Goal: Information Seeking & Learning: Learn about a topic

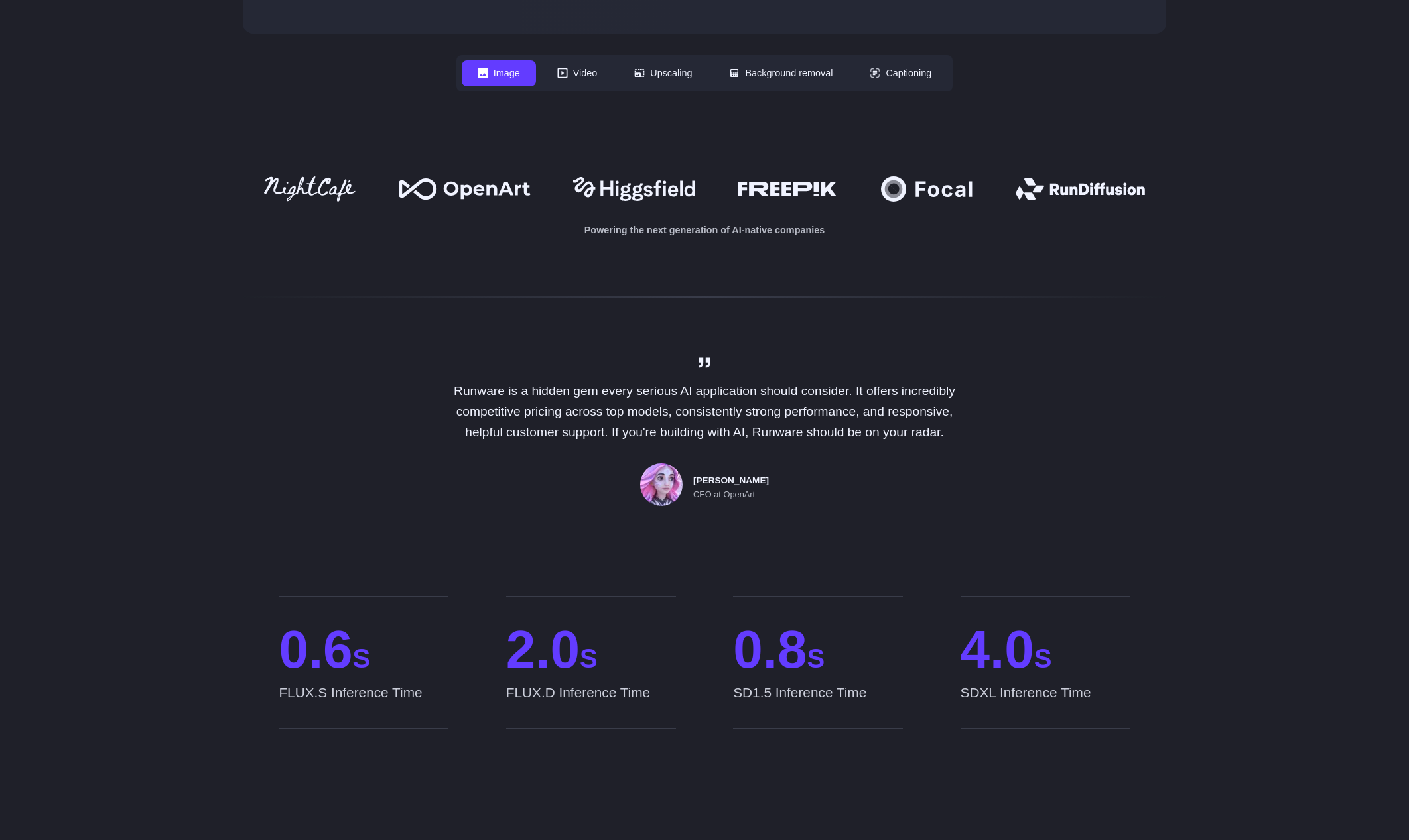
scroll to position [714, 0]
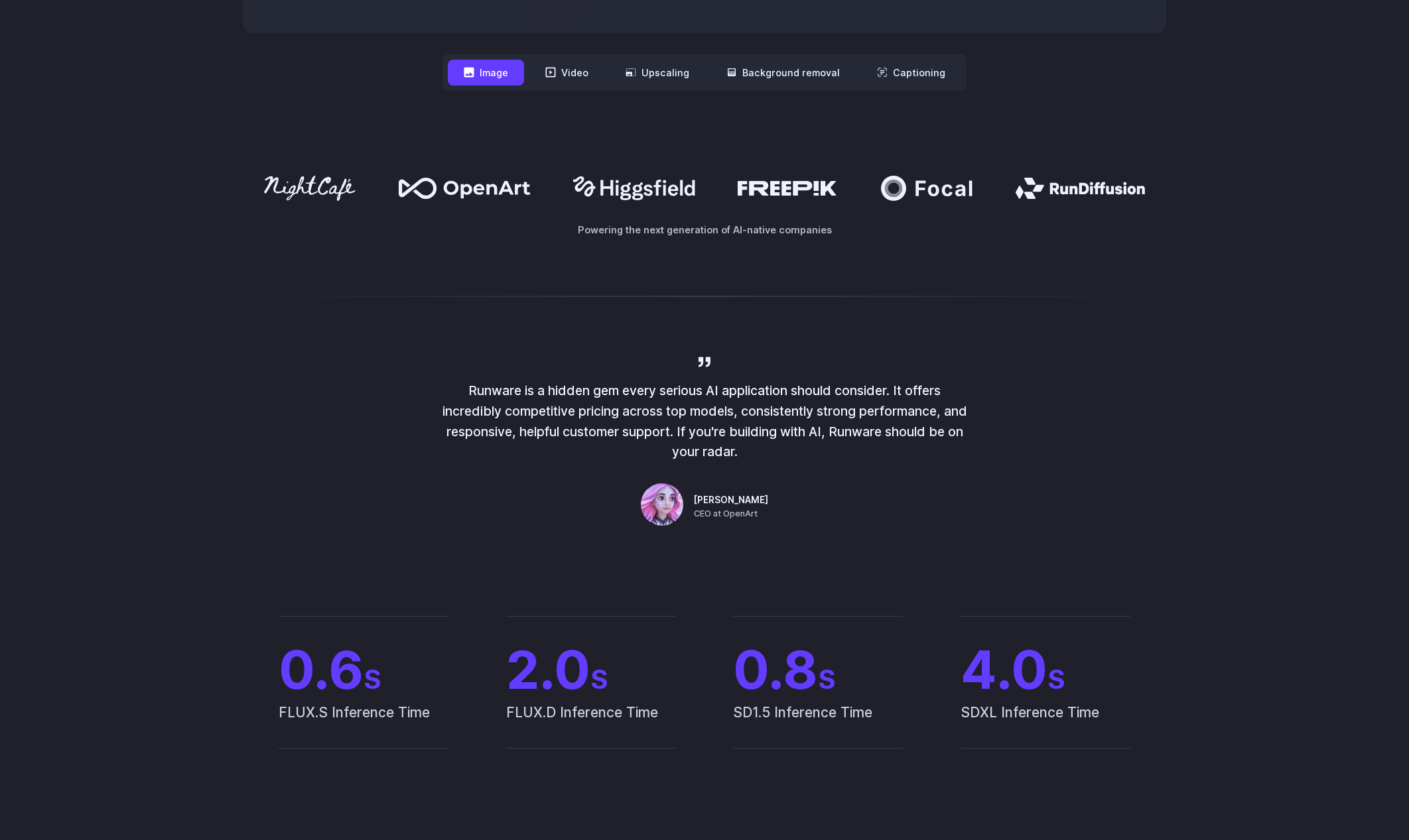
drag, startPoint x: 326, startPoint y: 187, endPoint x: 308, endPoint y: 188, distance: 18.0
click at [231, 209] on div "Powering the next generation of AI-native companies" at bounding box center [704, 206] width 955 height 61
drag, startPoint x: 313, startPoint y: 186, endPoint x: 255, endPoint y: 229, distance: 72.2
click at [234, 237] on div "Powering the next generation of AI-native companies" at bounding box center [704, 206] width 1409 height 147
drag, startPoint x: 338, startPoint y: 176, endPoint x: 270, endPoint y: 216, distance: 78.9
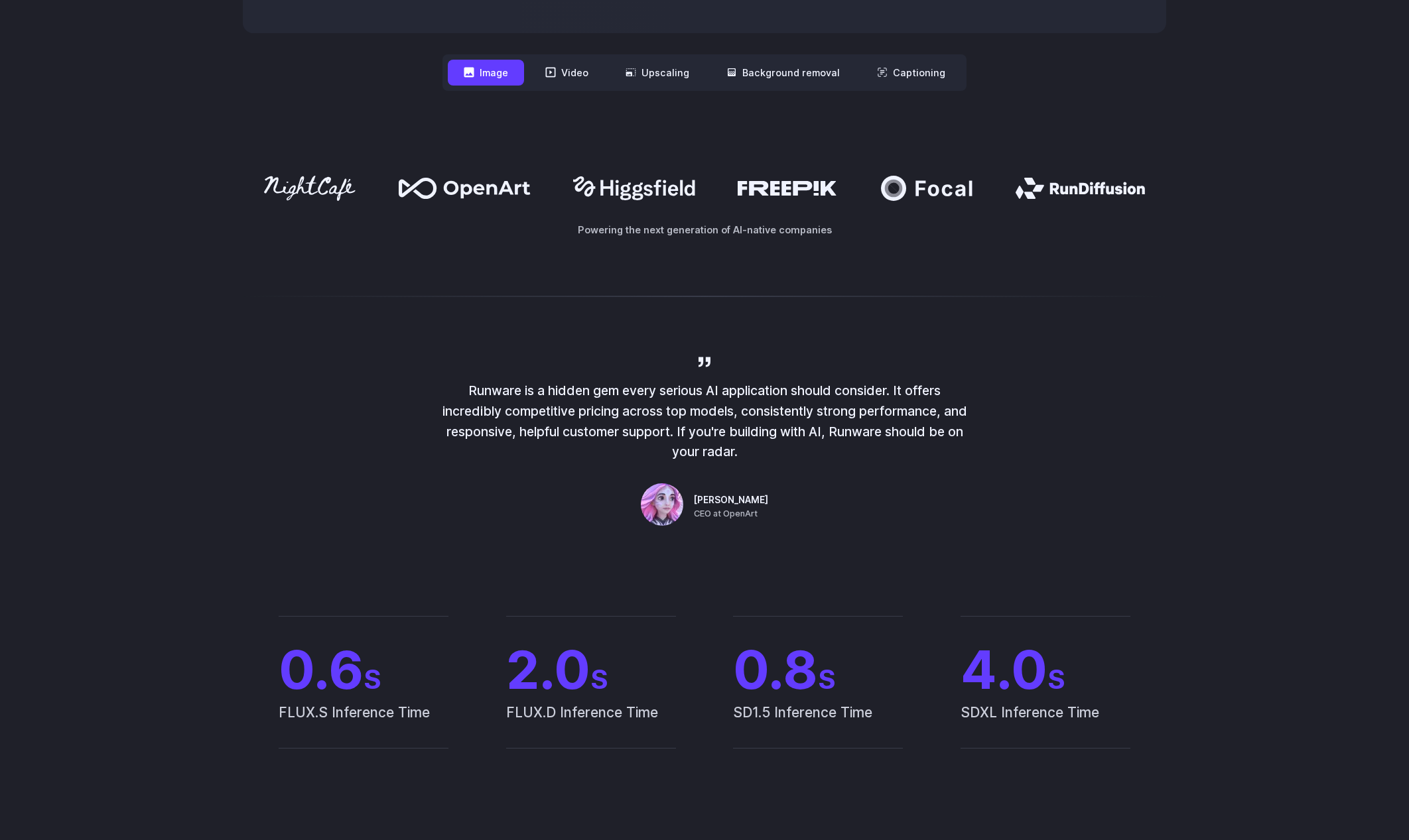
click at [270, 216] on div "Powering the next generation of AI-native companies" at bounding box center [704, 206] width 923 height 61
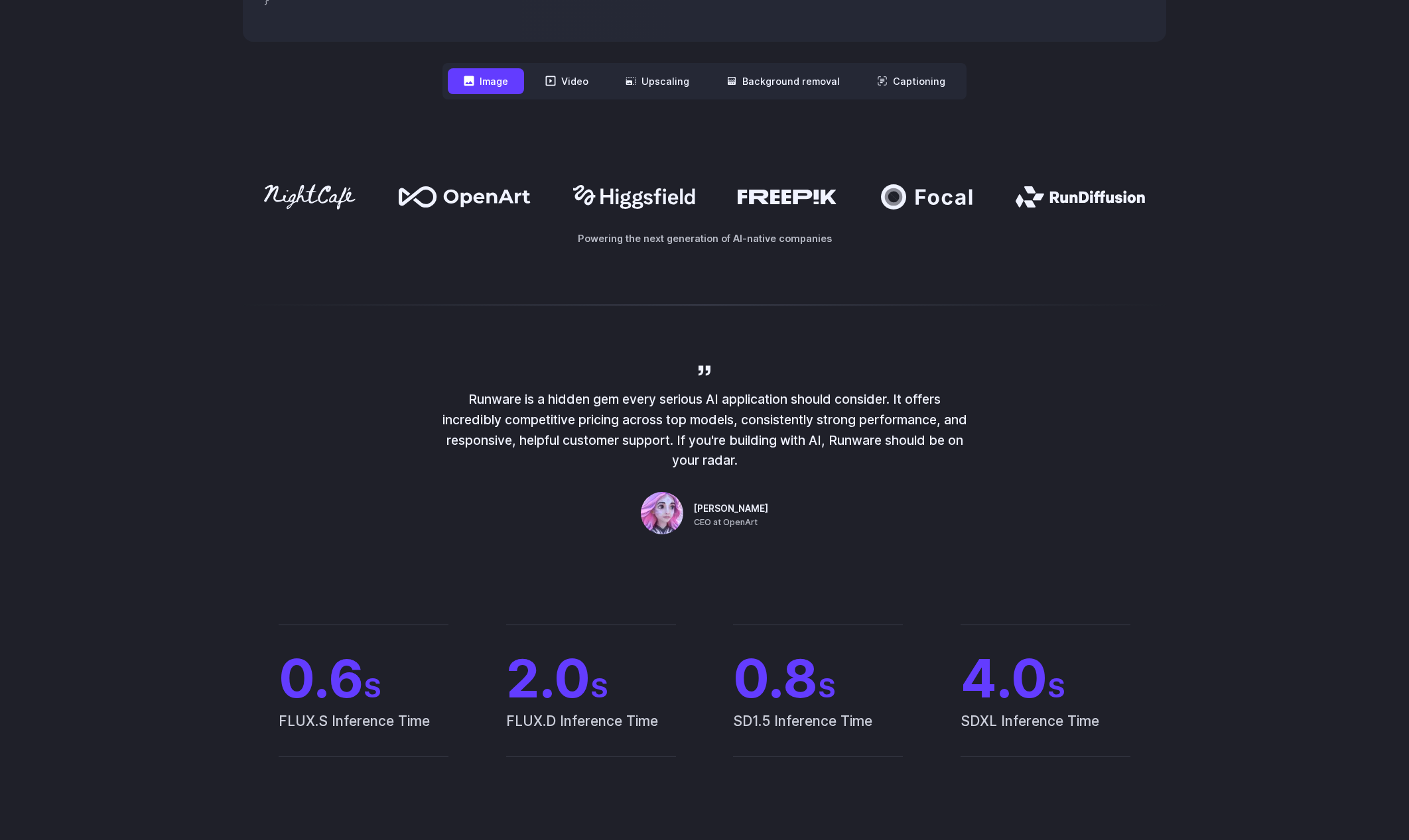
scroll to position [0, 0]
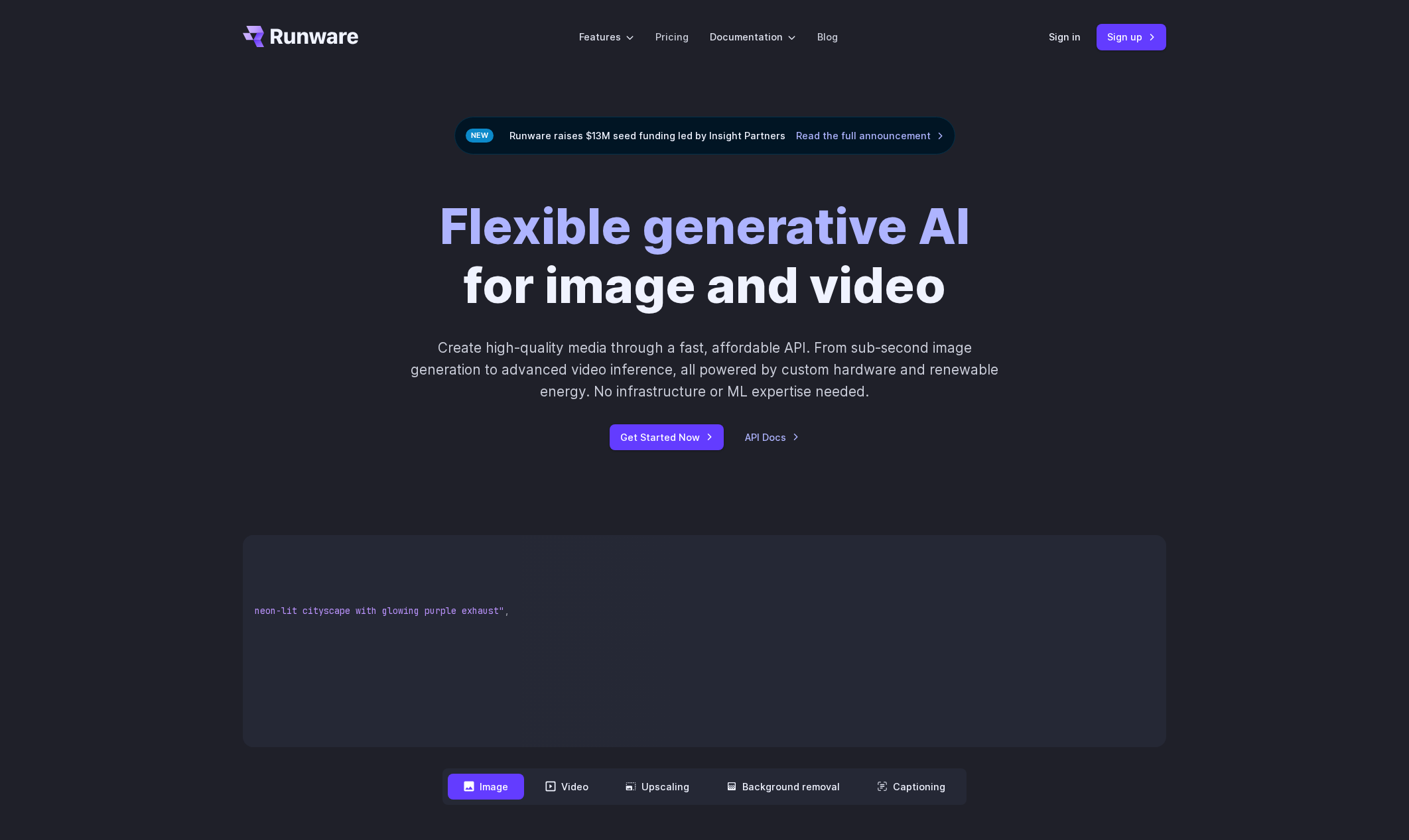
drag, startPoint x: 430, startPoint y: 615, endPoint x: 545, endPoint y: 623, distance: 115.3
click at [545, 623] on div "{ "taskType" : "imageInference" , "taskUUID" : "7f3ebcb6-b897-49e1-b98c-f5789d2…" at bounding box center [704, 641] width 923 height 213
drag, startPoint x: 289, startPoint y: 628, endPoint x: 299, endPoint y: 623, distance: 11.2
click at [289, 628] on span ""width" : 1344 ," at bounding box center [228, 628] width 235 height 16
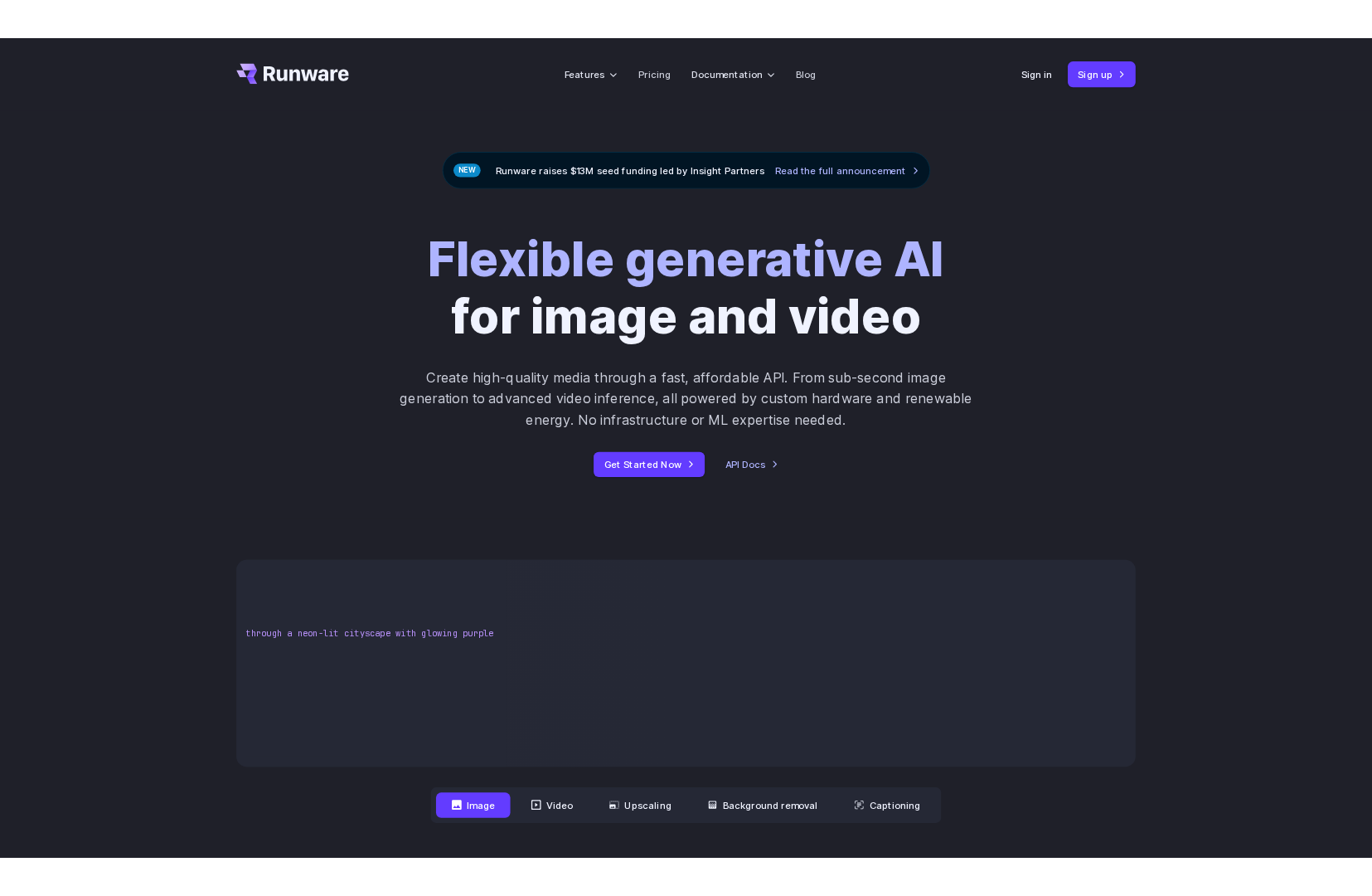
scroll to position [0, 451]
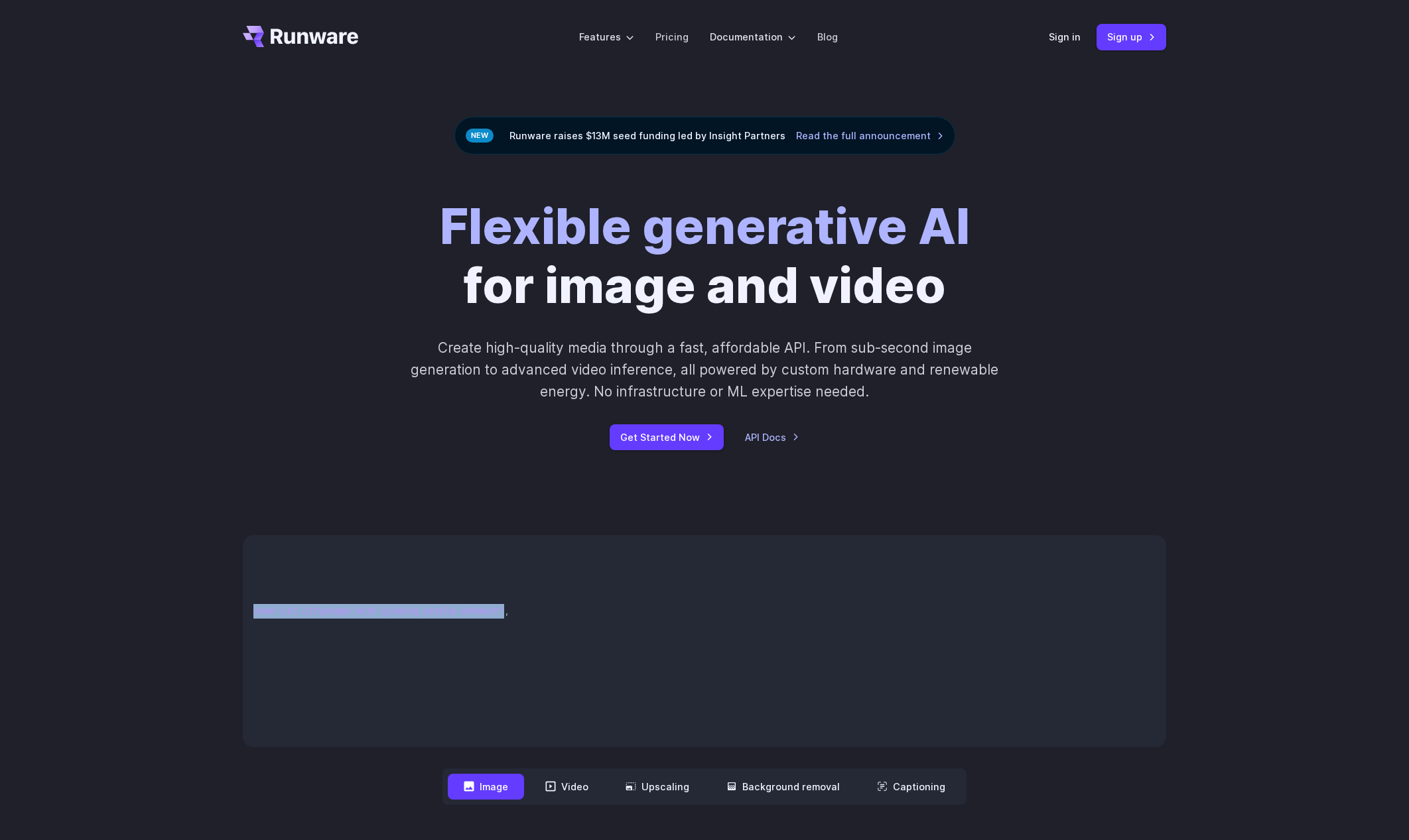
drag, startPoint x: 378, startPoint y: 613, endPoint x: 507, endPoint y: 659, distance: 137.0
click at [498, 614] on span ""Futuristic stealth jet streaking through a neon-lit cityscape with glowing pur…" at bounding box center [262, 611] width 483 height 12
copy span "Futuristic stealth jet streaking through a neon-lit cityscape with glowing purp…"
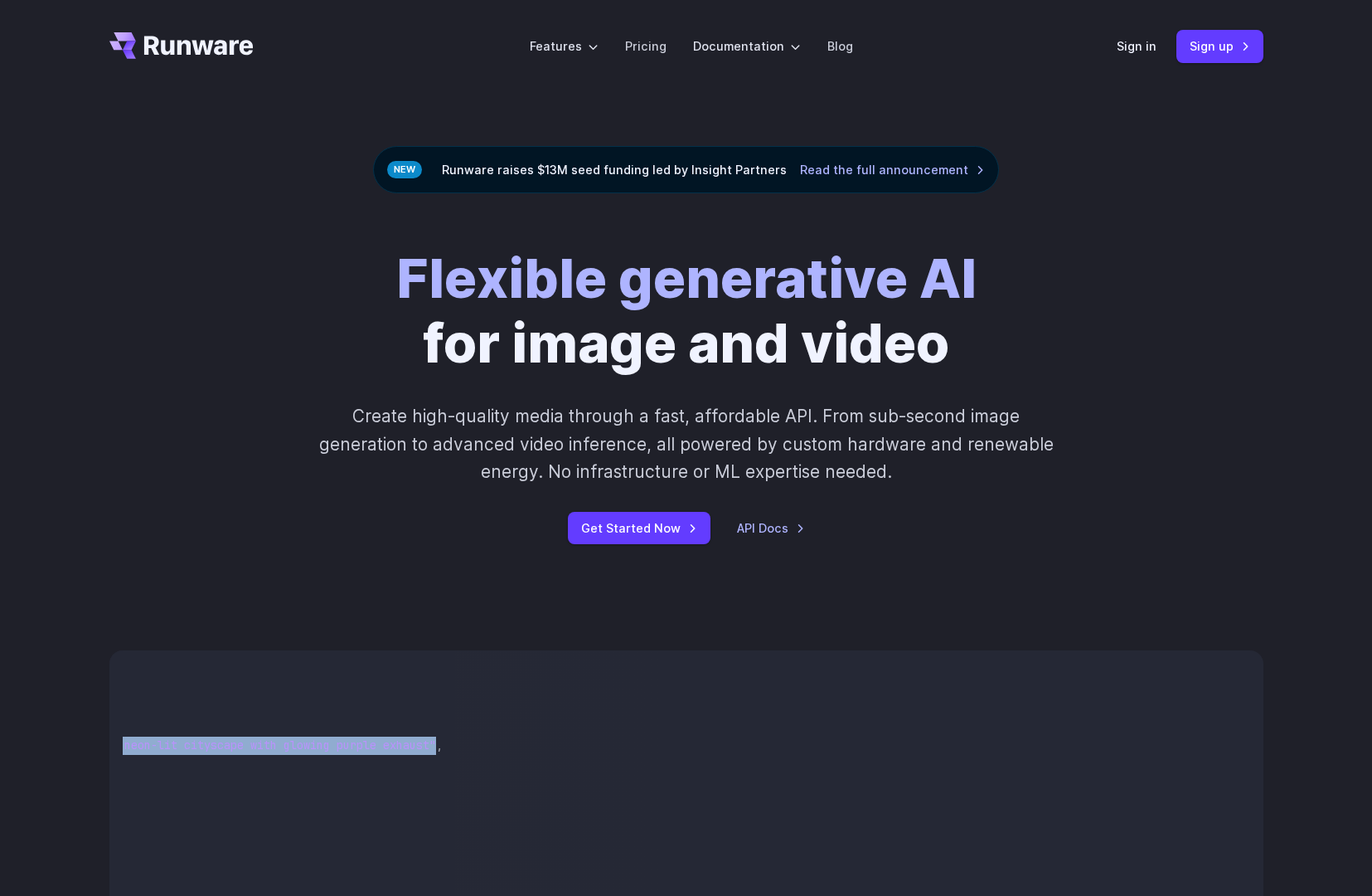
scroll to position [0, 431]
click at [161, 474] on div "Flexible generative AI for image and video Create high-quality media through a …" at bounding box center [686, 395] width 1154 height 297
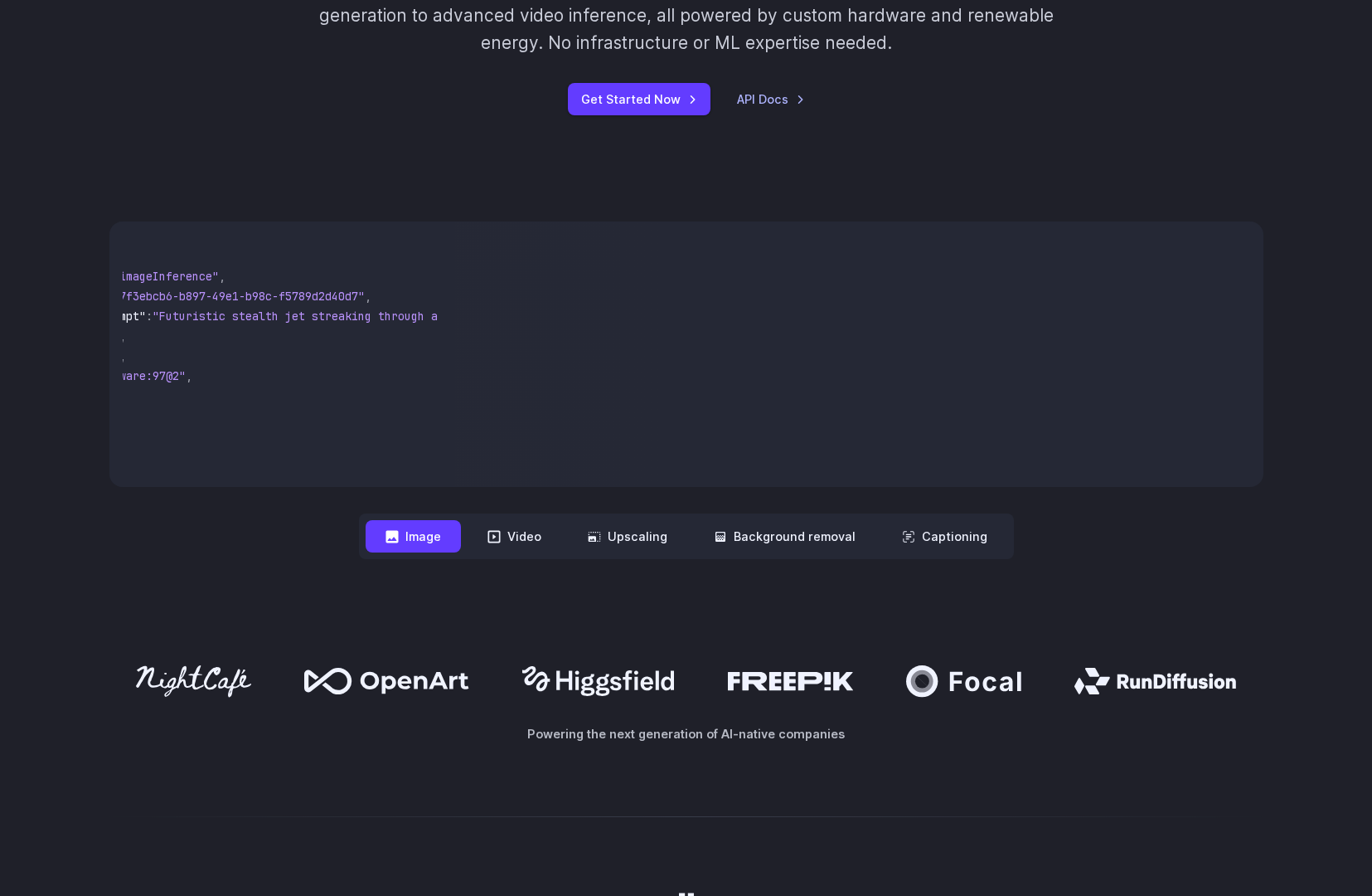
scroll to position [0, 0]
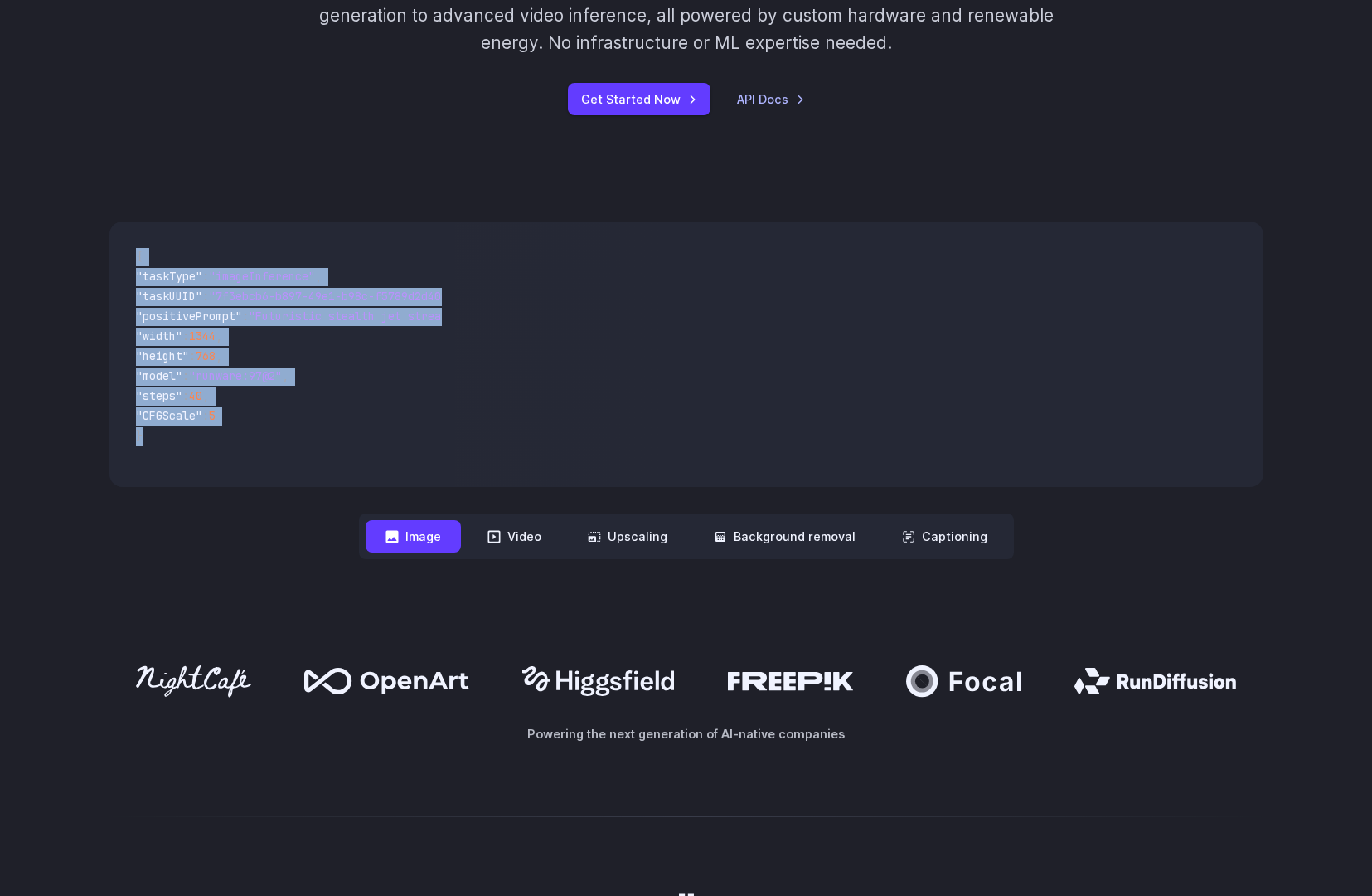
drag, startPoint x: 136, startPoint y: 257, endPoint x: 211, endPoint y: 448, distance: 205.2
click at [211, 448] on code "{ "taskType" : "imageInference" , "taskUUID" : "7f3ebcb6-b897-49e1-b98c-f5789d2…" at bounding box center [283, 354] width 320 height 239
copy code "{ "taskType" : "imageInference" , "taskUUID" : "7f3ebcb6-b897-49e1-b98c-f5789d2…"
drag, startPoint x: 569, startPoint y: 513, endPoint x: 522, endPoint y: 536, distance: 52.3
click at [561, 518] on nav "**********" at bounding box center [686, 536] width 655 height 45
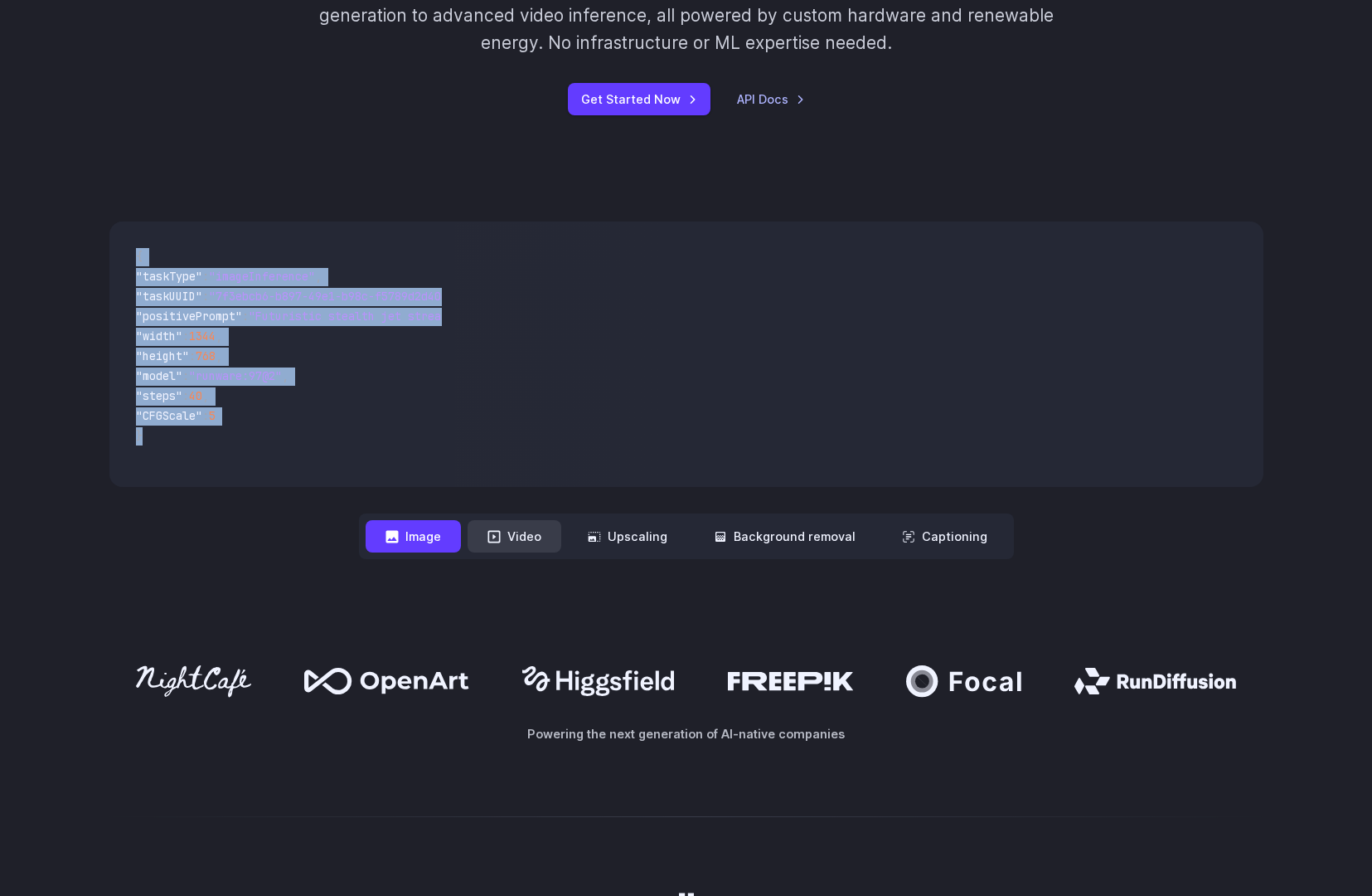
click at [519, 538] on button "Video" at bounding box center [514, 536] width 94 height 33
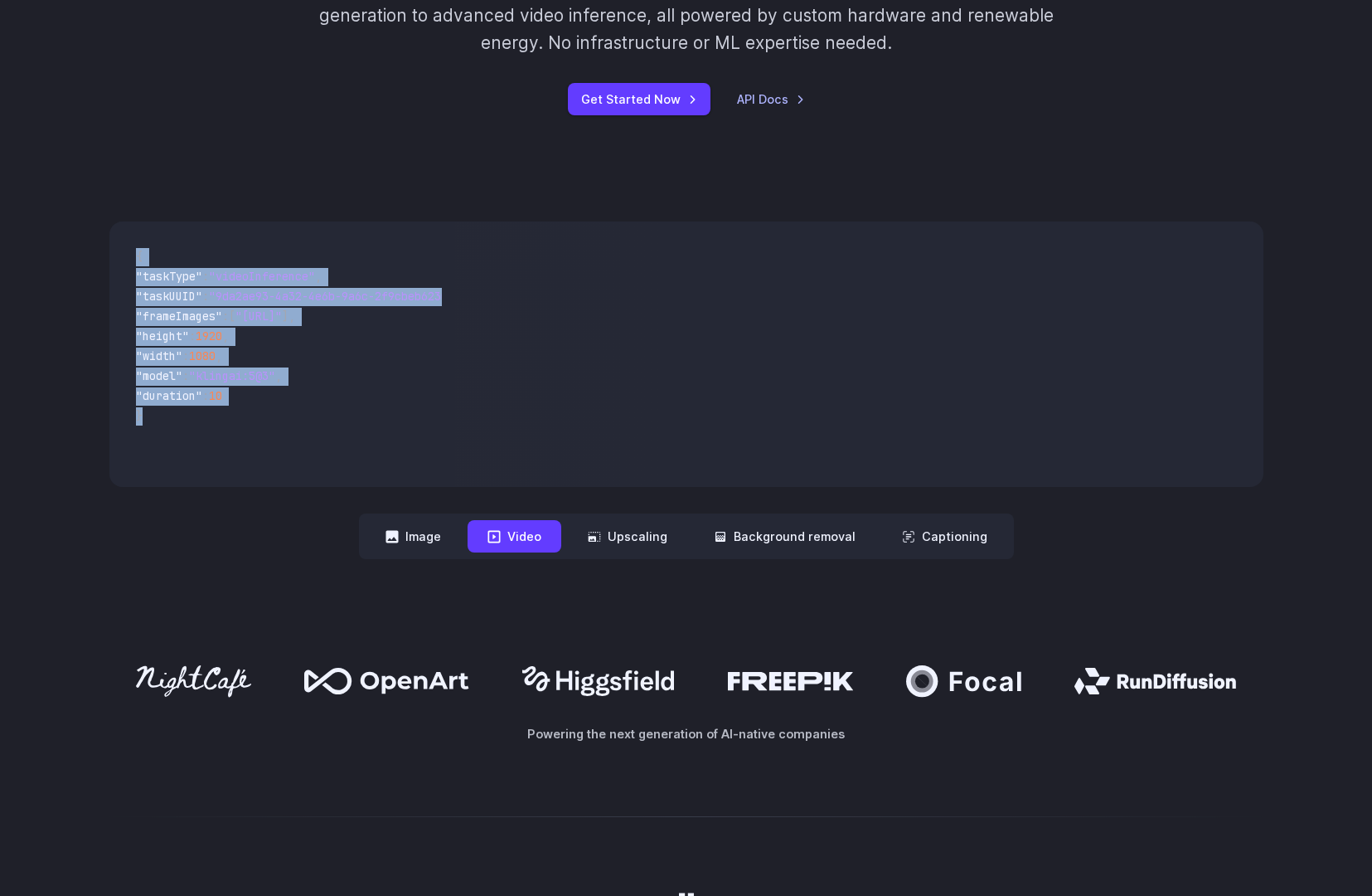
drag, startPoint x: 171, startPoint y: 426, endPoint x: 123, endPoint y: 251, distance: 181.5
click at [123, 251] on code "{ "taskType" : "videoInference" , "taskUUID" : "9da2ae93-4a32-4e6b-9a6c-2f9cbeb…" at bounding box center [283, 354] width 320 height 239
copy code "{ "taskType" : "videoInference" , "taskUUID" : "9da2ae93-4a32-4e6b-9a6c-2f9cbeb…"
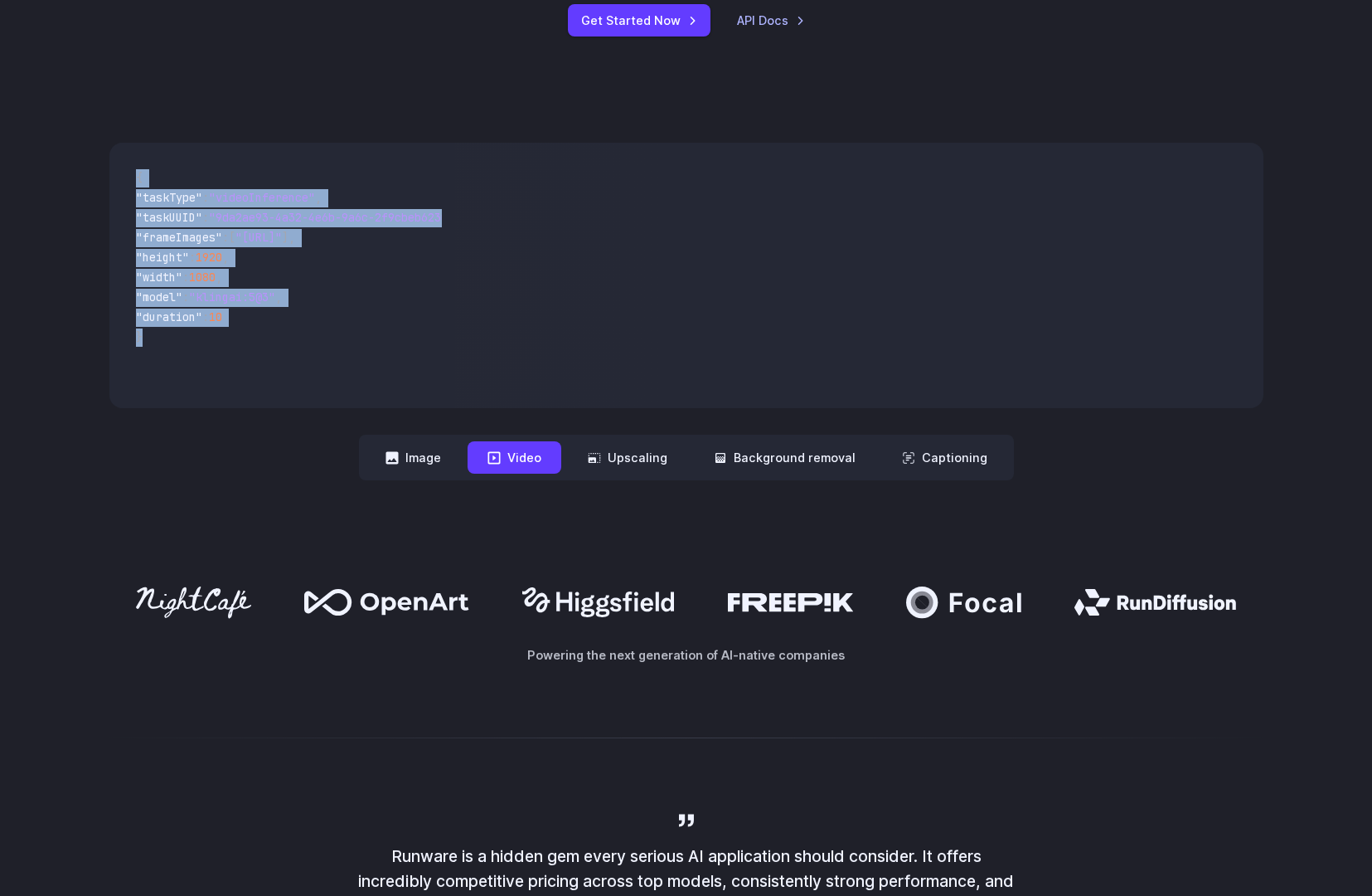
scroll to position [532, 0]
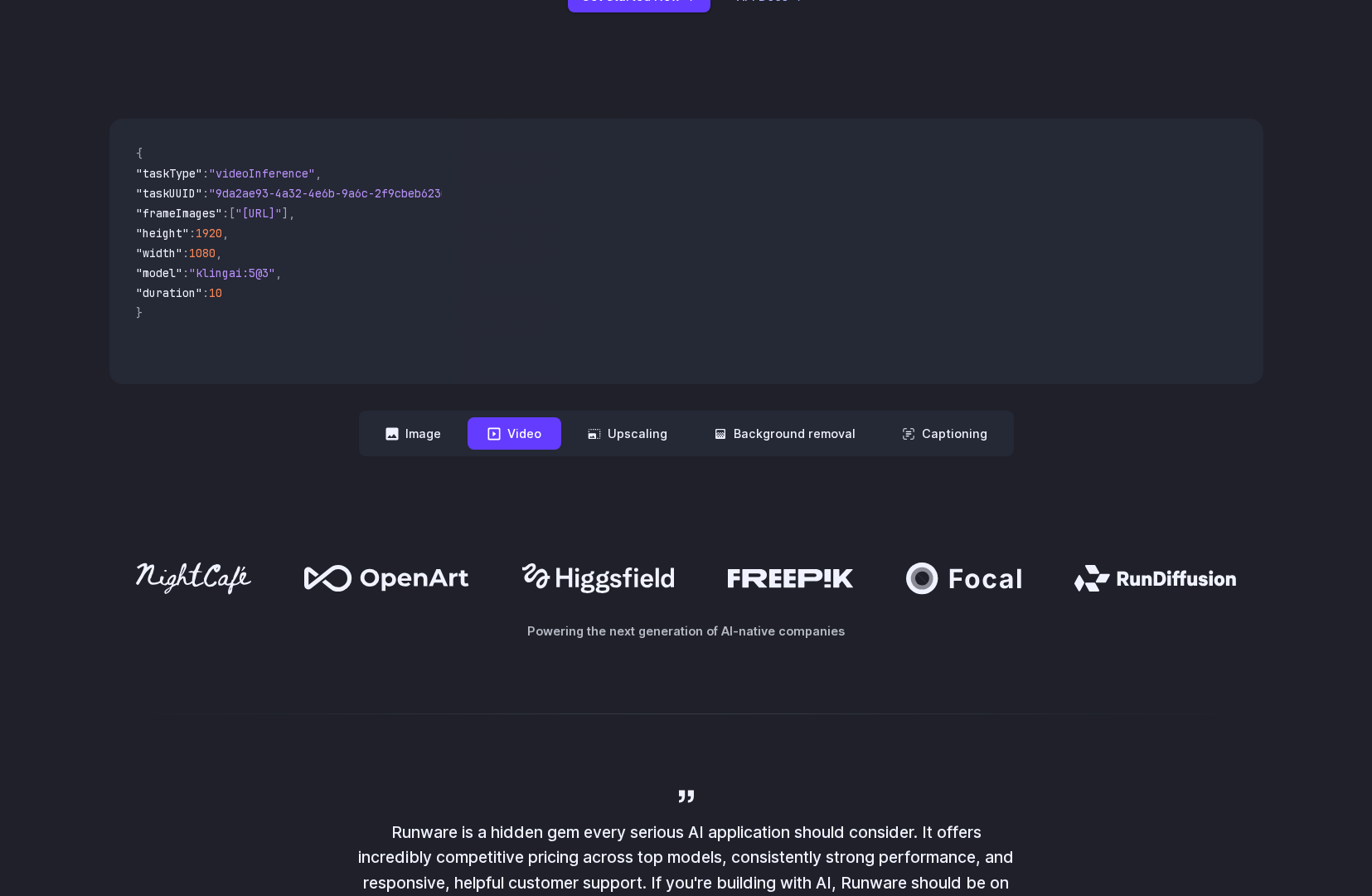
click at [397, 591] on icon at bounding box center [387, 578] width 165 height 26
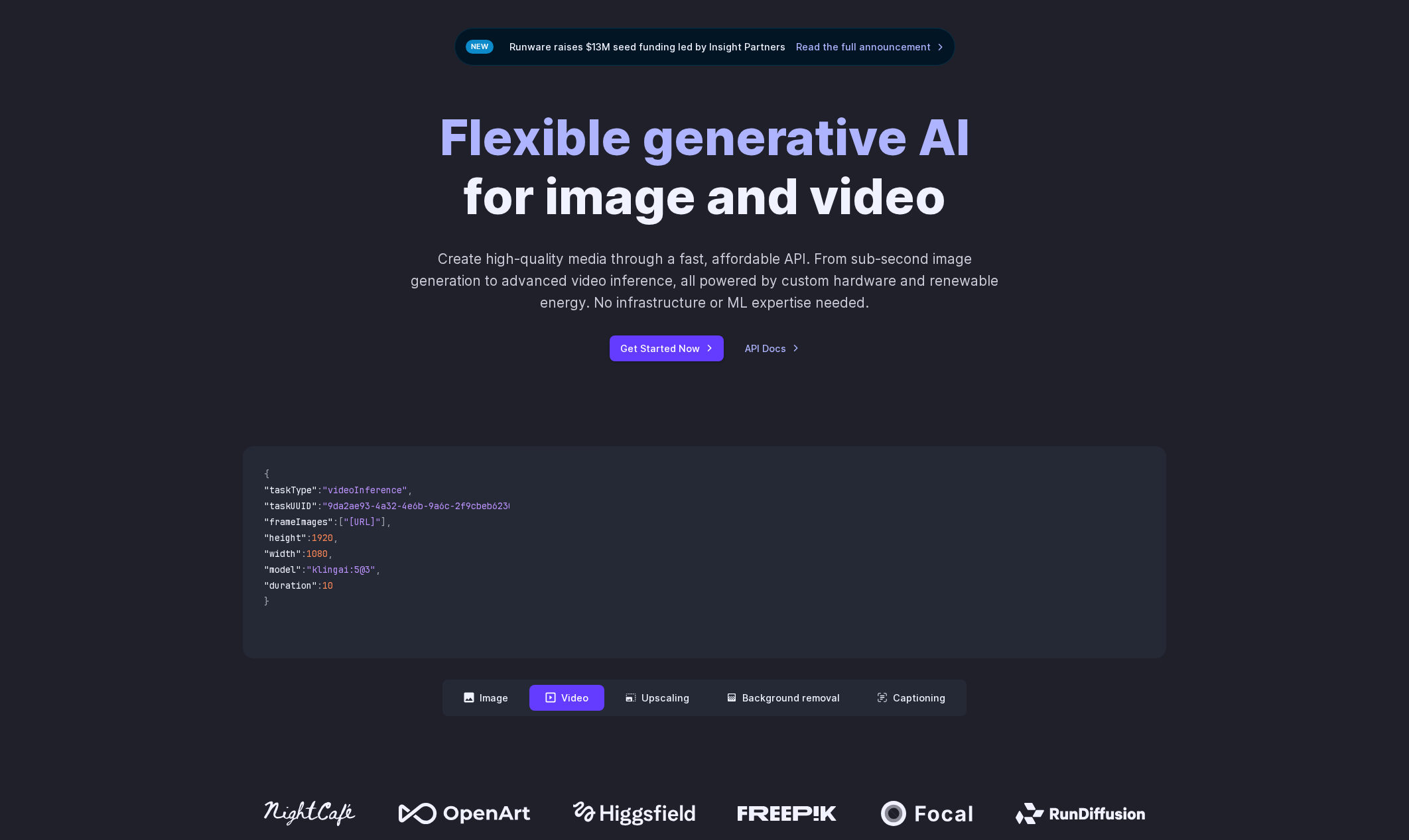
scroll to position [184, 0]
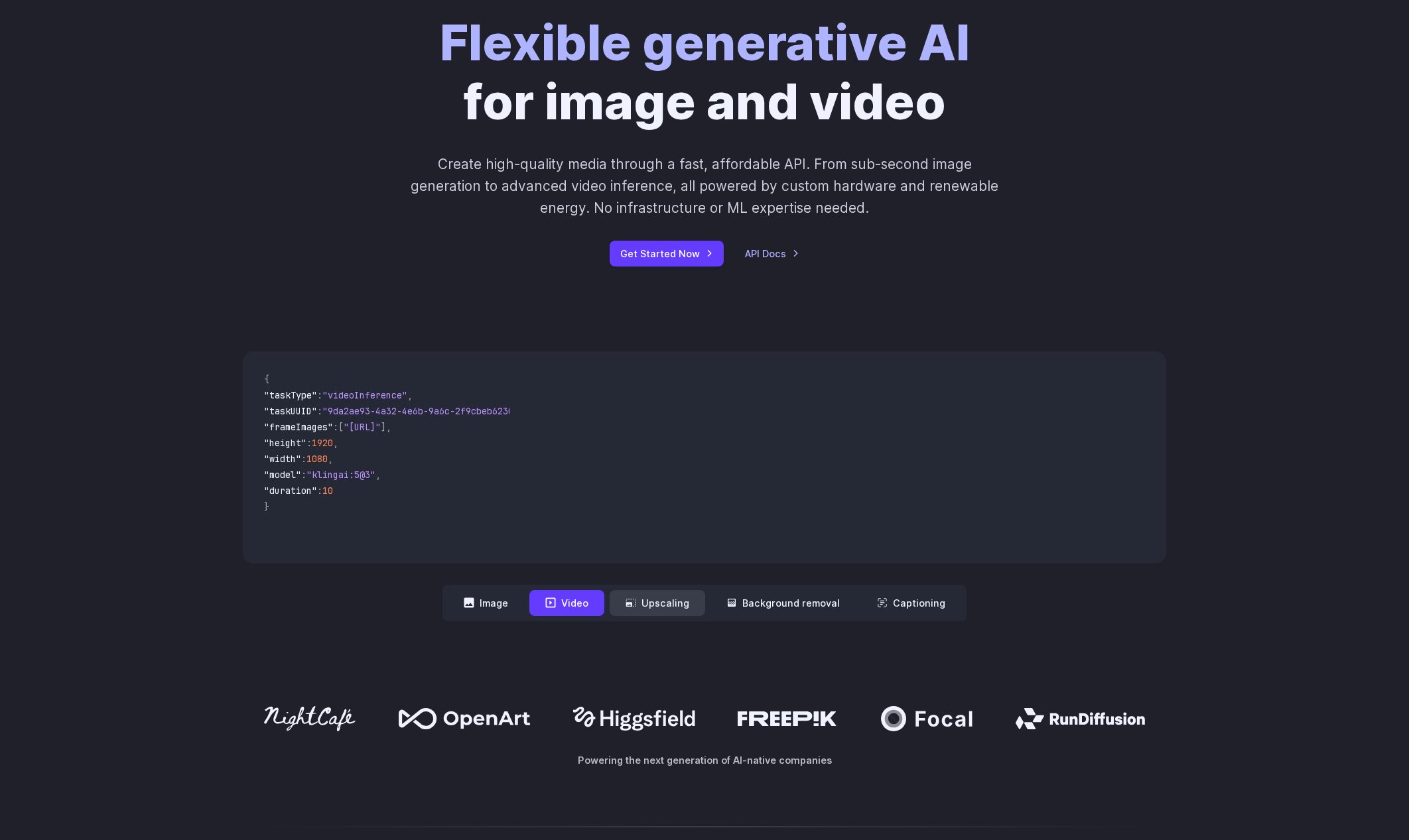
click at [636, 602] on icon at bounding box center [630, 603] width 11 height 11
click at [771, 611] on button "Background removal" at bounding box center [783, 604] width 145 height 26
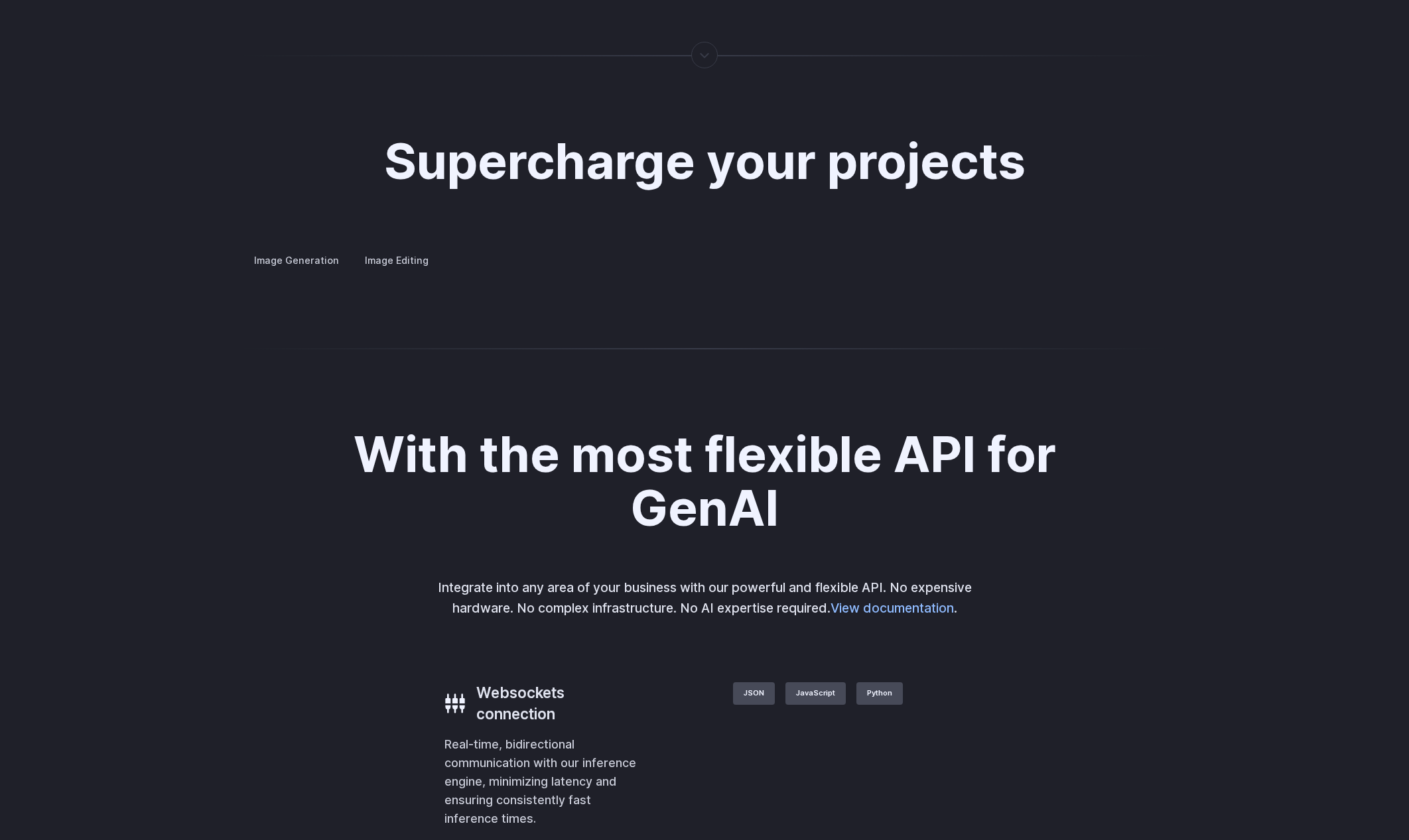
scroll to position [2464, 0]
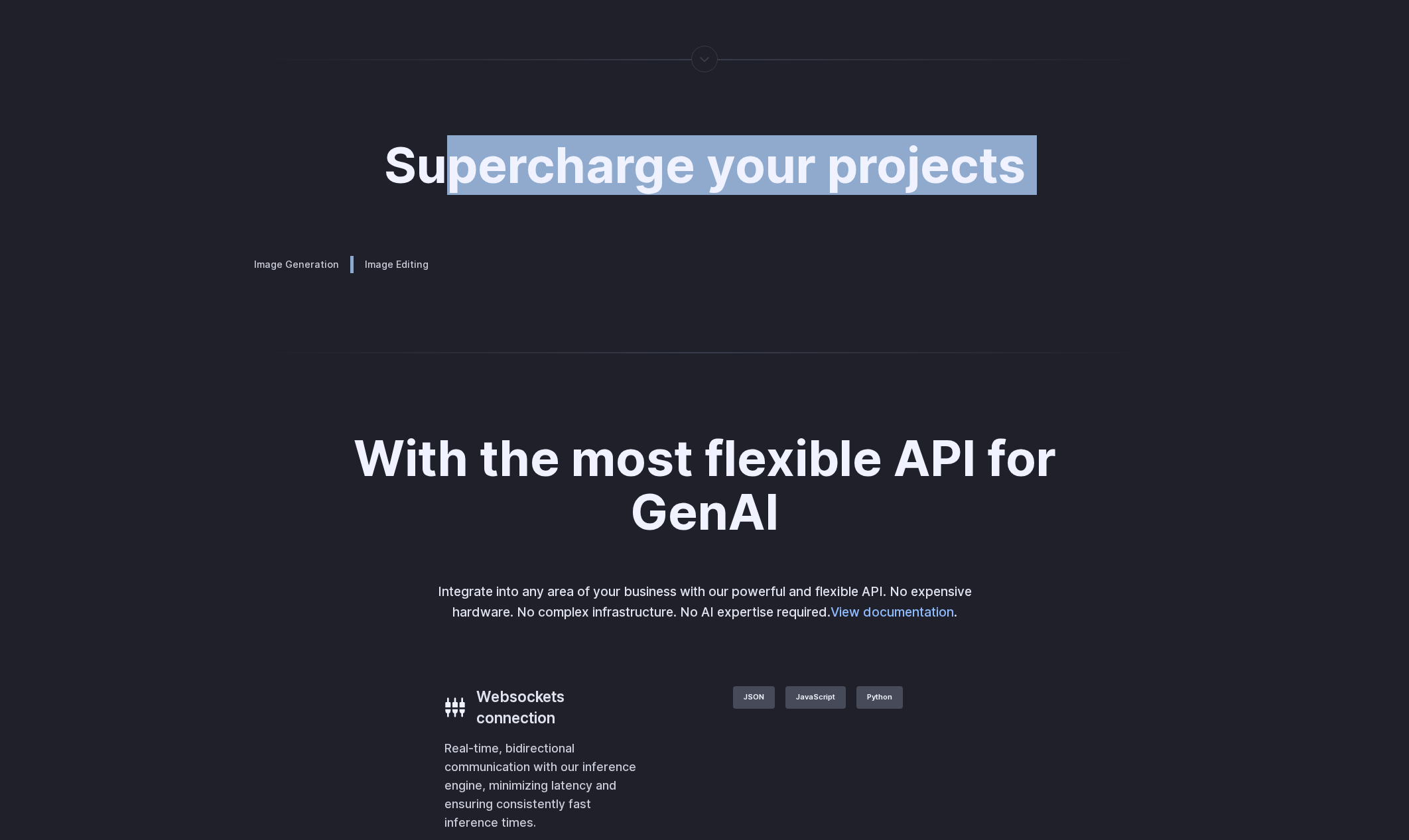
drag, startPoint x: 437, startPoint y: 142, endPoint x: 857, endPoint y: 479, distance: 538.5
click at [857, 273] on div "Supercharge your projects Image Generation Image Editing Custom avatars Create …" at bounding box center [704, 205] width 923 height 134
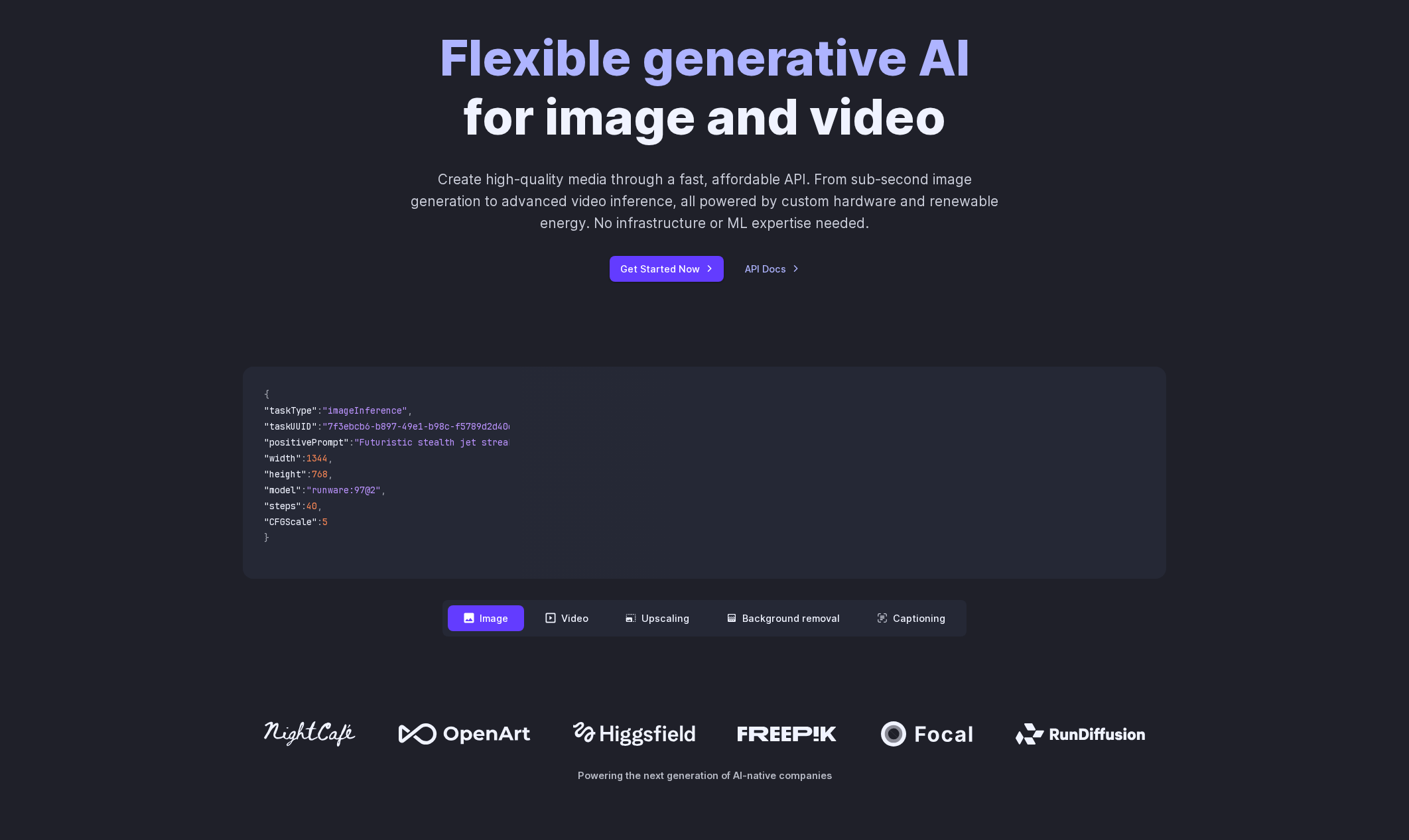
scroll to position [0, 0]
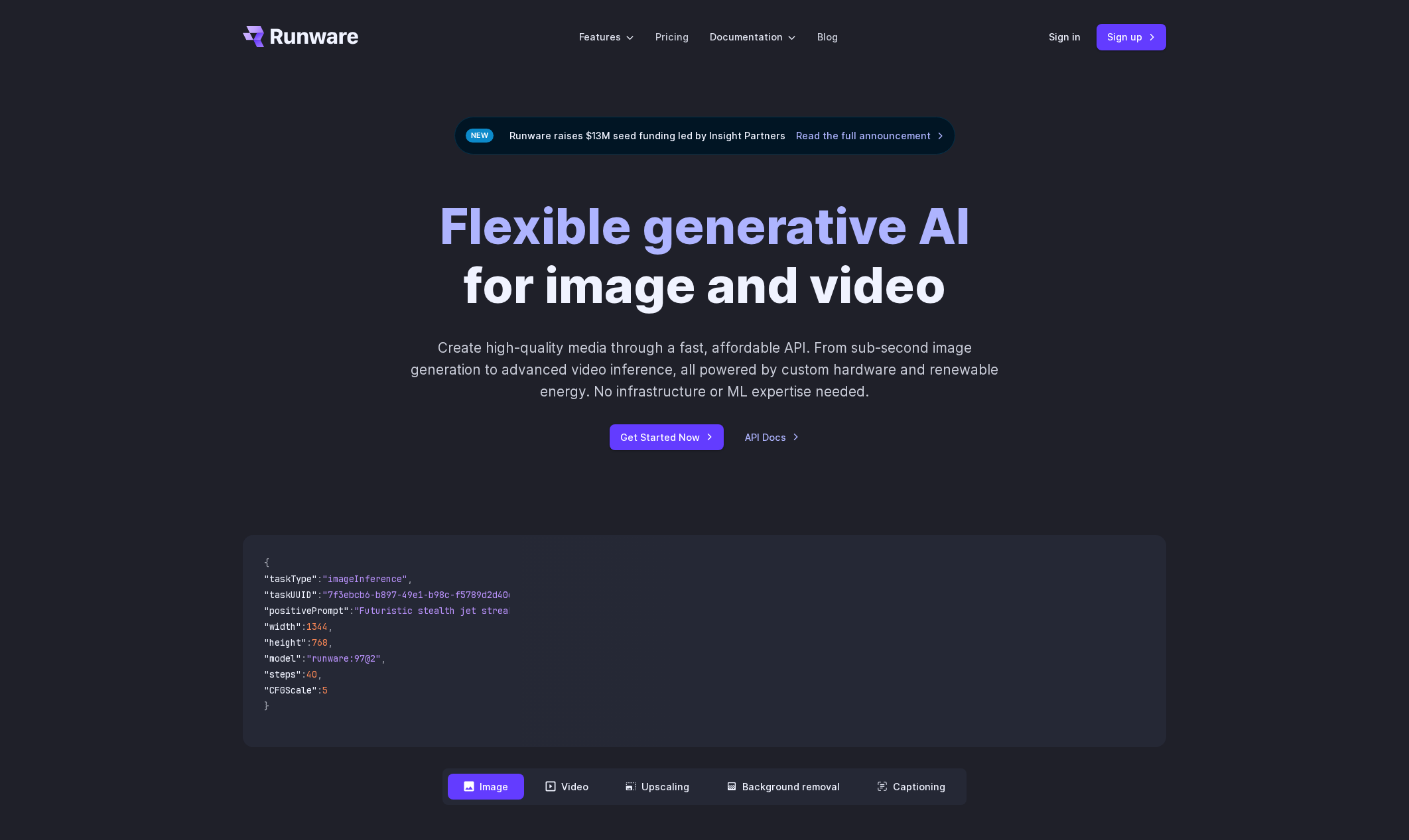
click at [468, 326] on div "Flexible generative AI for image and video Create high-quality media through a …" at bounding box center [704, 324] width 739 height 253
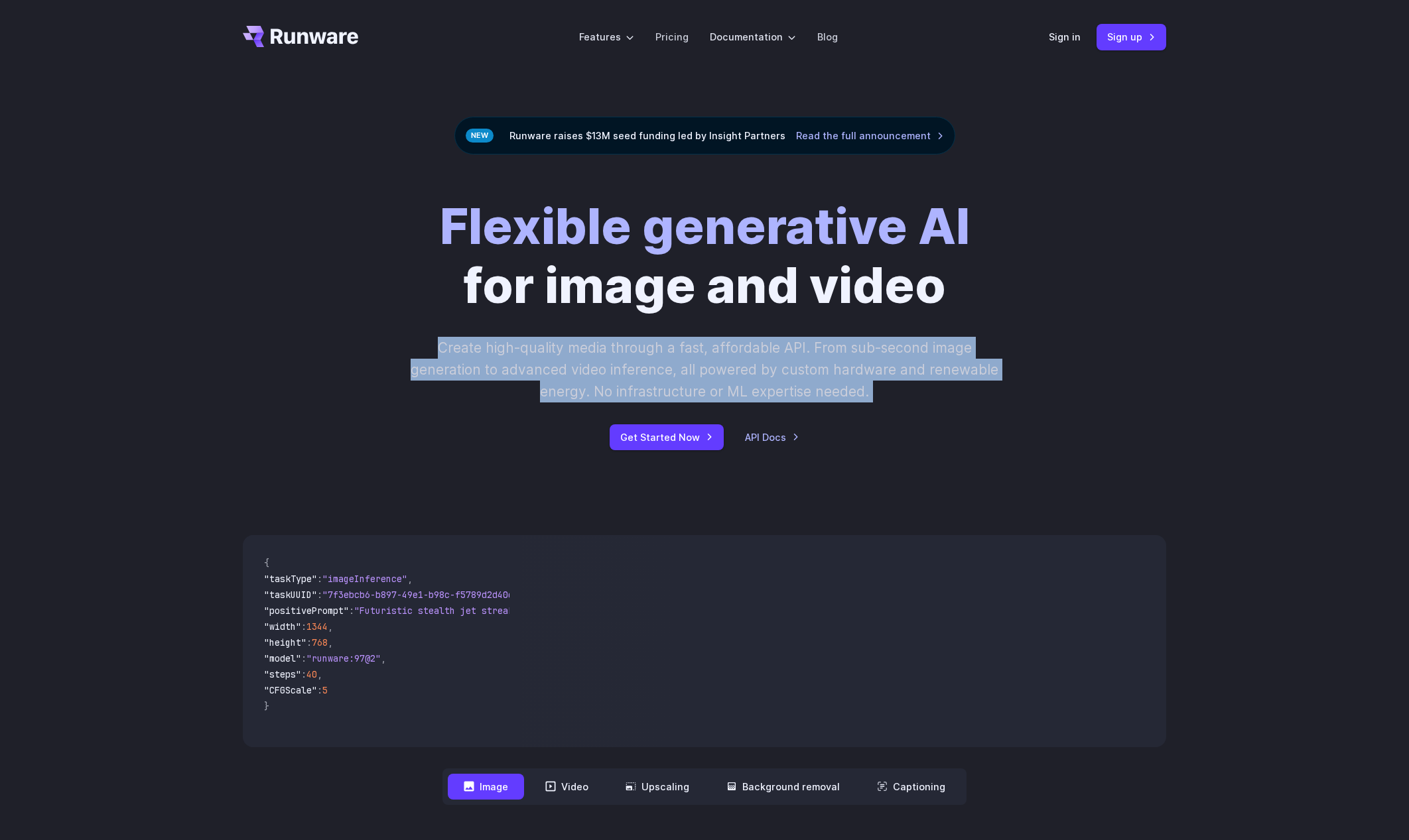
drag, startPoint x: 617, startPoint y: 330, endPoint x: 868, endPoint y: 454, distance: 280.0
click at [868, 454] on div "Flexible generative AI for image and video Create high-quality media through a …" at bounding box center [704, 324] width 1409 height 338
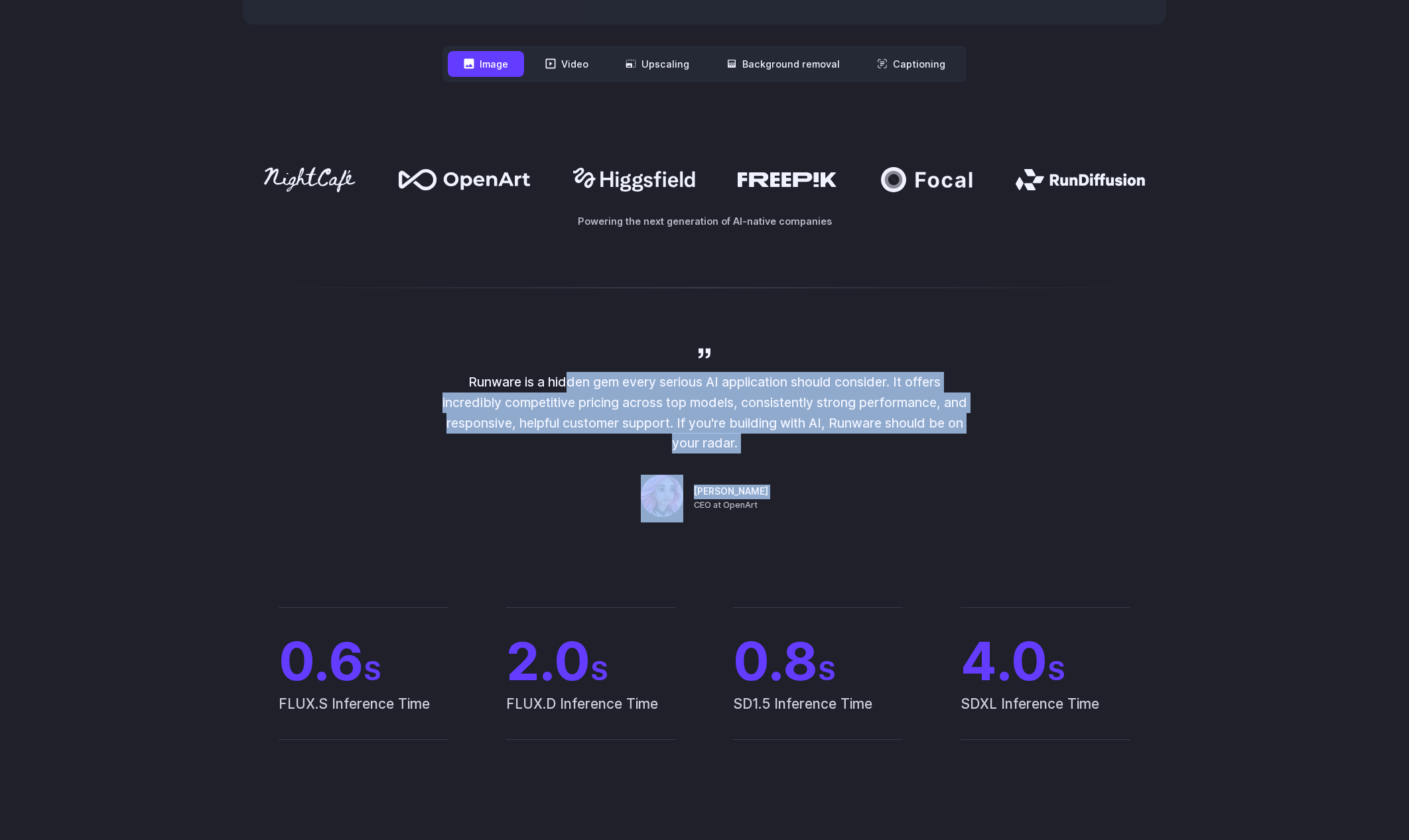
drag, startPoint x: 559, startPoint y: 387, endPoint x: 785, endPoint y: 479, distance: 244.0
click at [785, 479] on div "Runware is a hidden gem every serious AI application should consider. It offers…" at bounding box center [704, 434] width 531 height 176
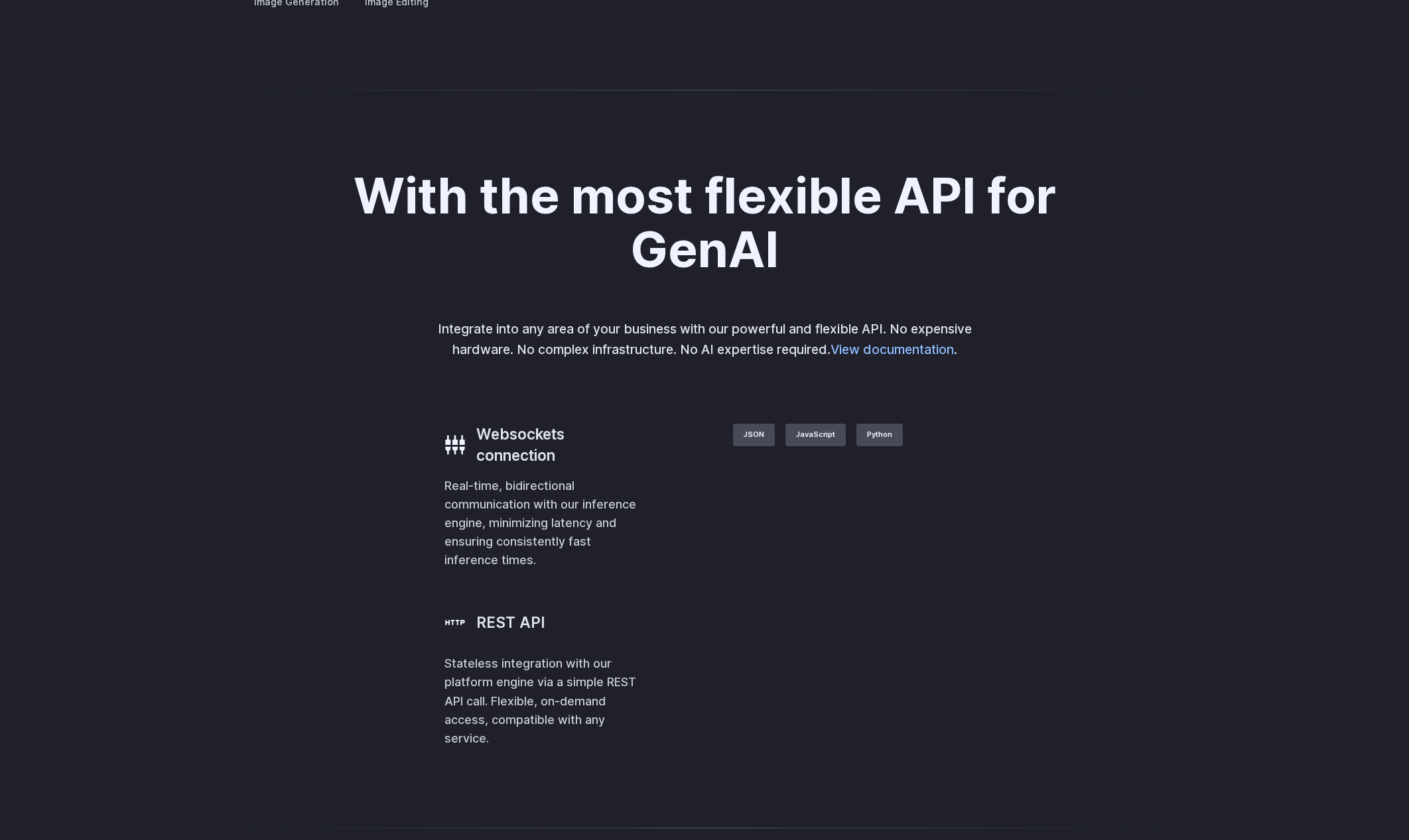
scroll to position [2849, 0]
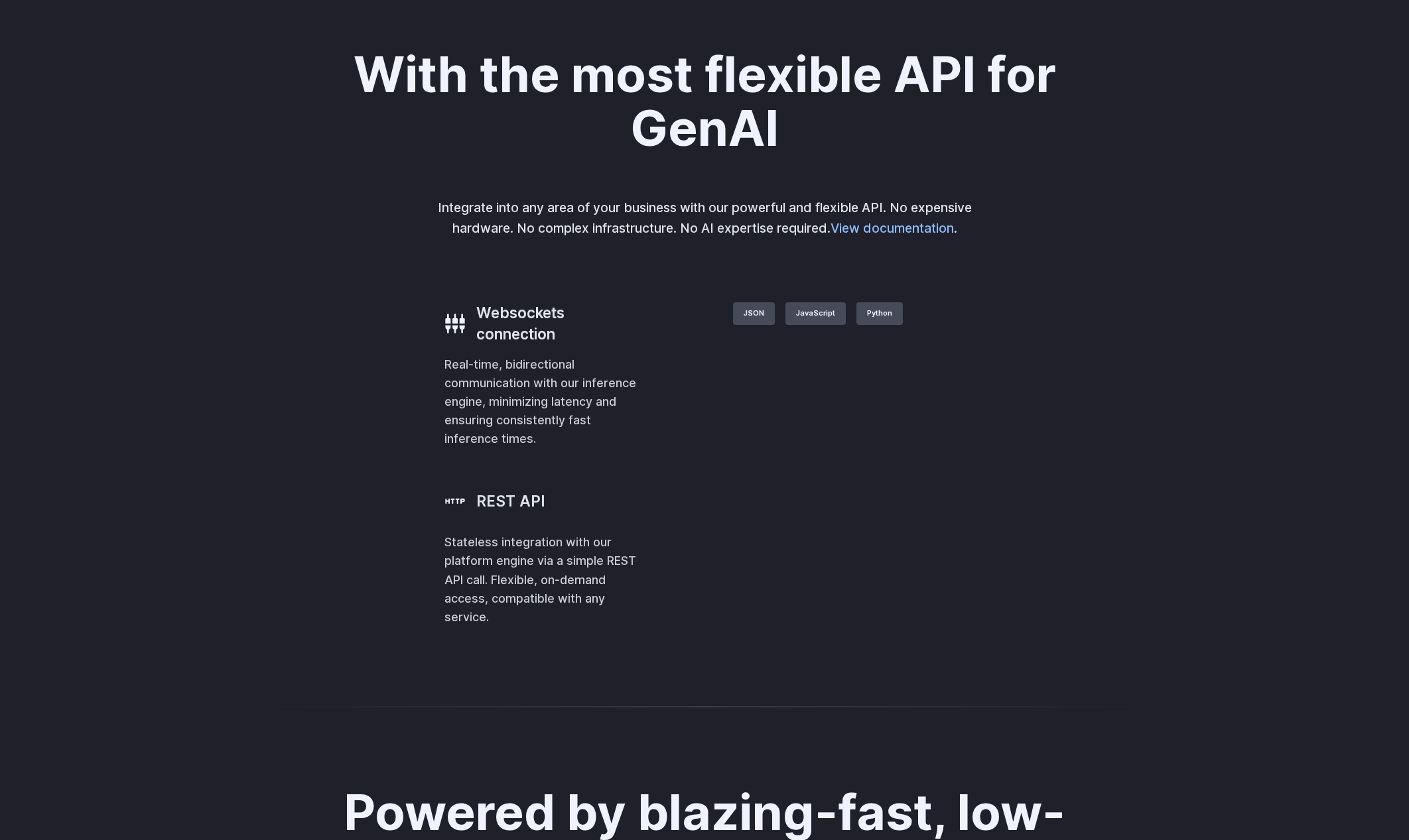
click at [0, 0] on summary "Architecture" at bounding box center [0, 0] width 0 height 0
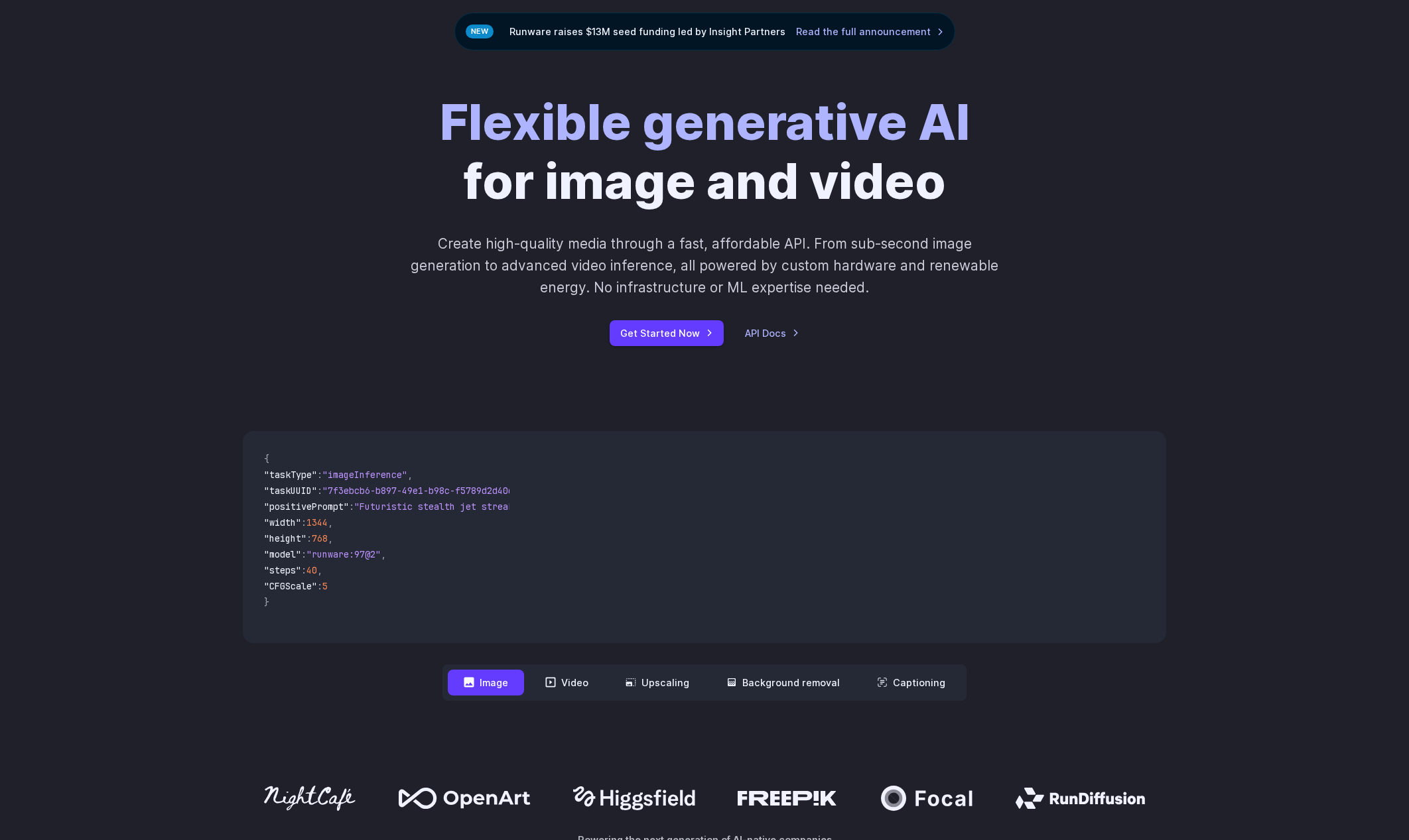
scroll to position [0, 0]
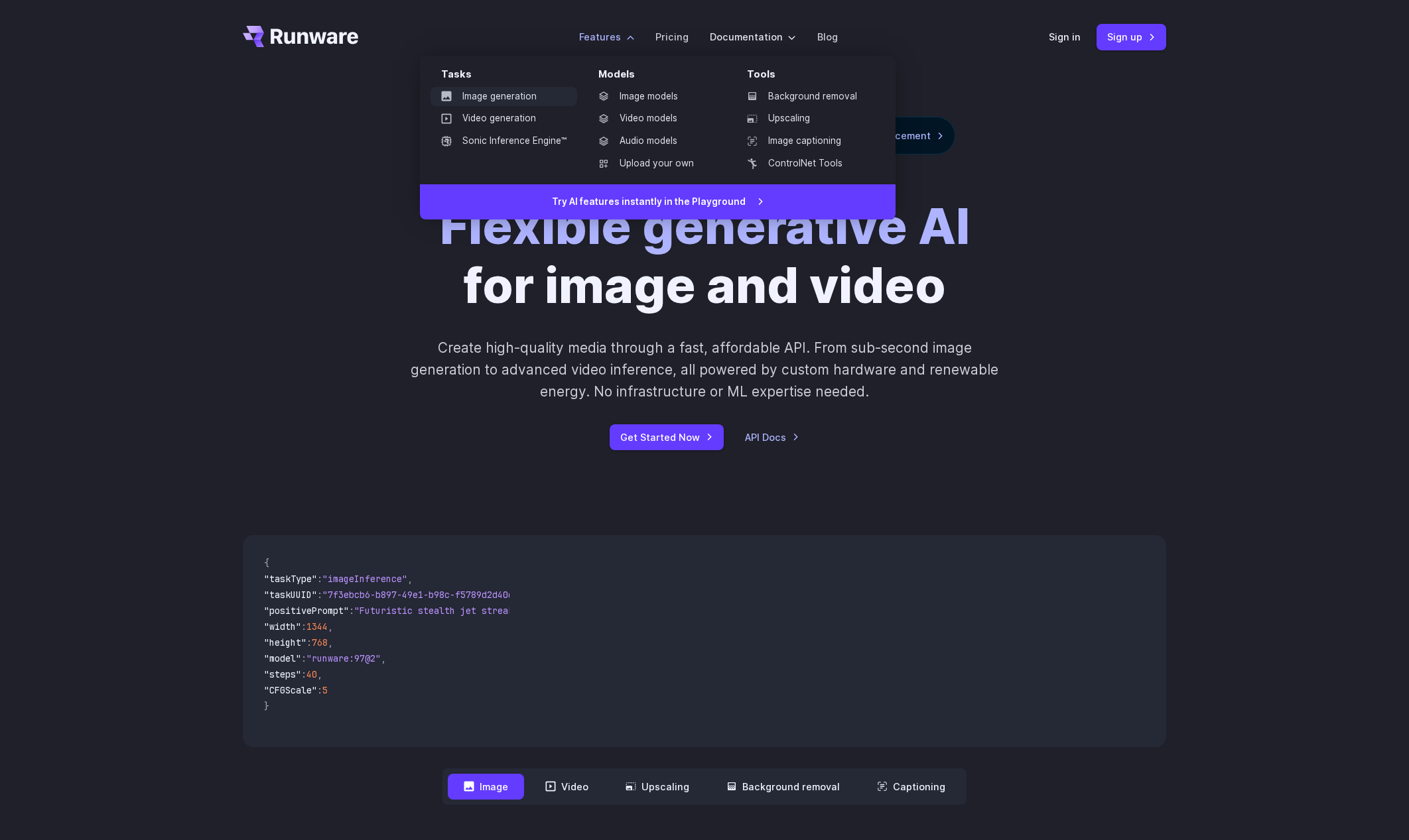
click at [496, 95] on link "Image generation" at bounding box center [503, 97] width 147 height 20
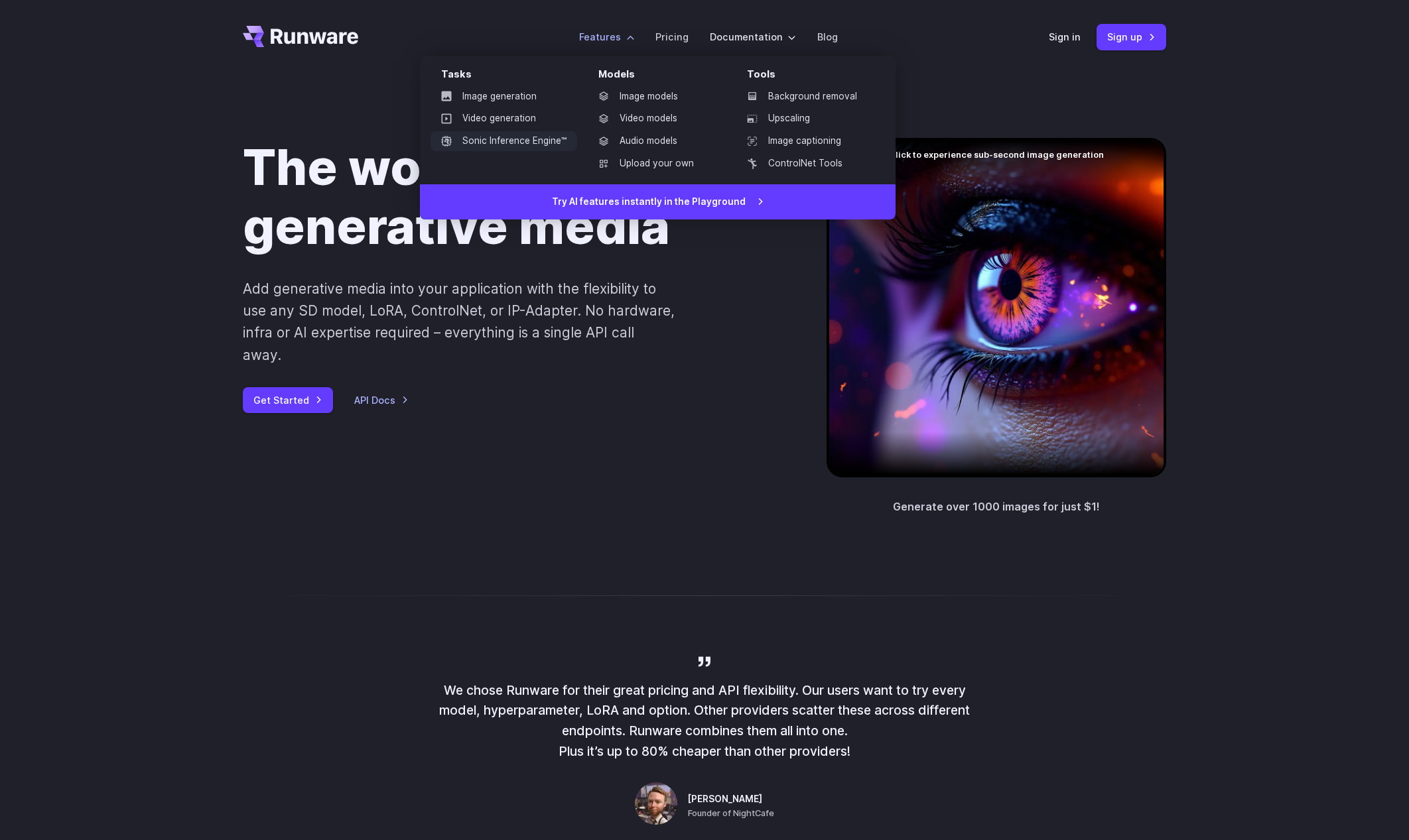
click at [509, 140] on link "Sonic Inference Engine™" at bounding box center [503, 142] width 147 height 20
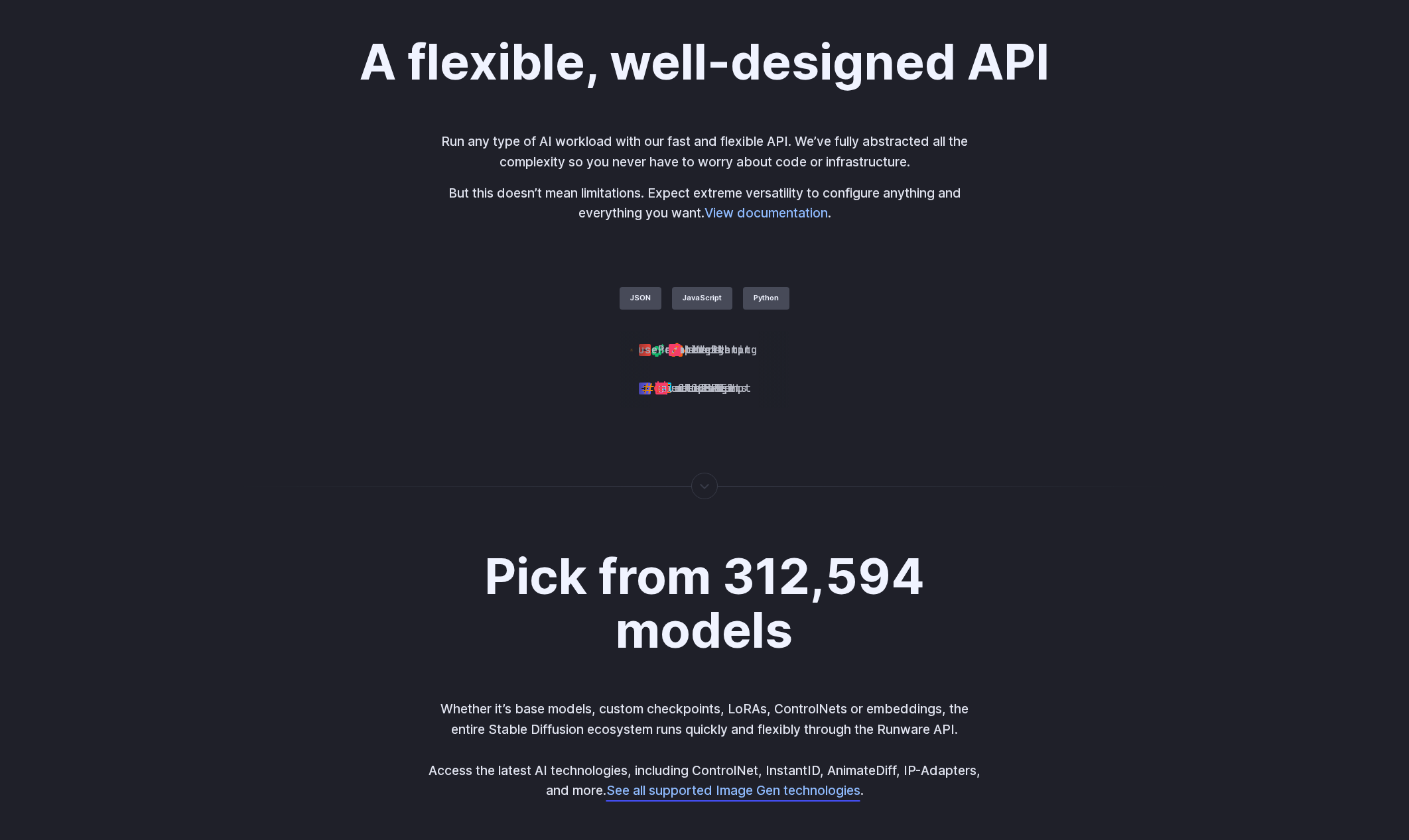
scroll to position [3078, 0]
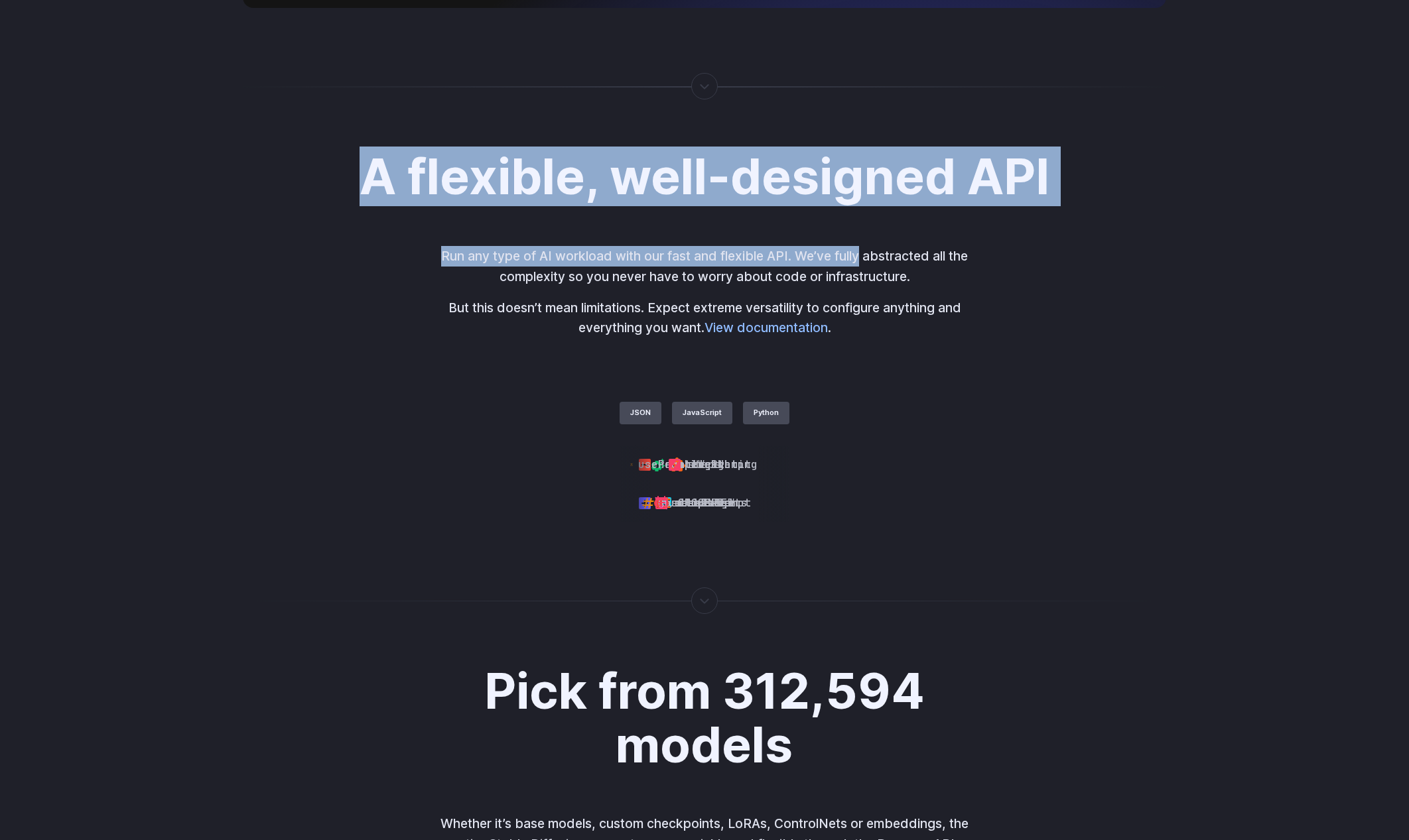
drag, startPoint x: 394, startPoint y: 59, endPoint x: 845, endPoint y: 295, distance: 509.0
click at [862, 268] on div "A flexible, well-designed API Run any type of AI workload with our fast and fle…" at bounding box center [704, 335] width 923 height 372
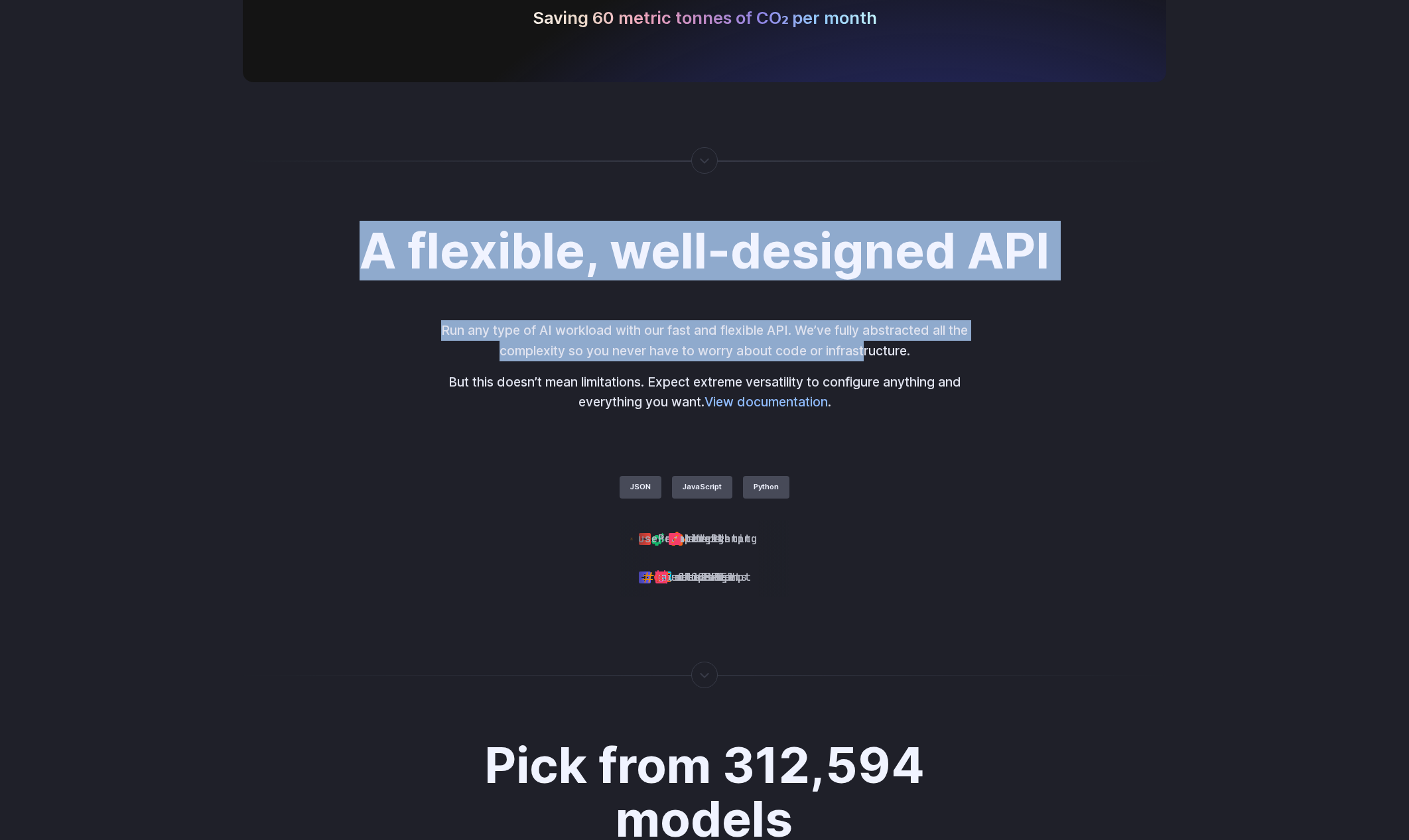
scroll to position [2998, 0]
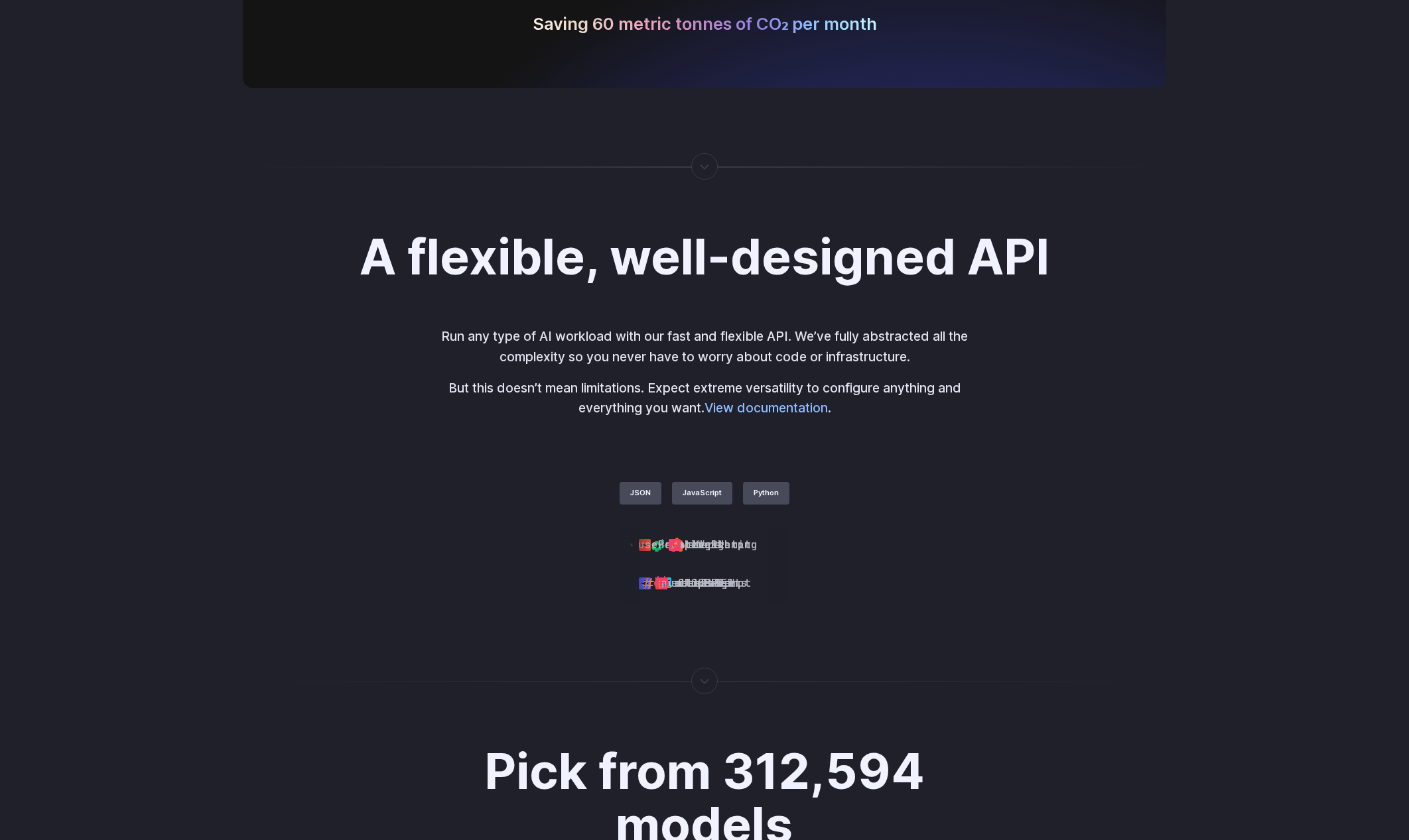
click at [897, 411] on p "But this doesn’t mean limitations. Expect extreme versatility to configure anyt…" at bounding box center [704, 398] width 552 height 40
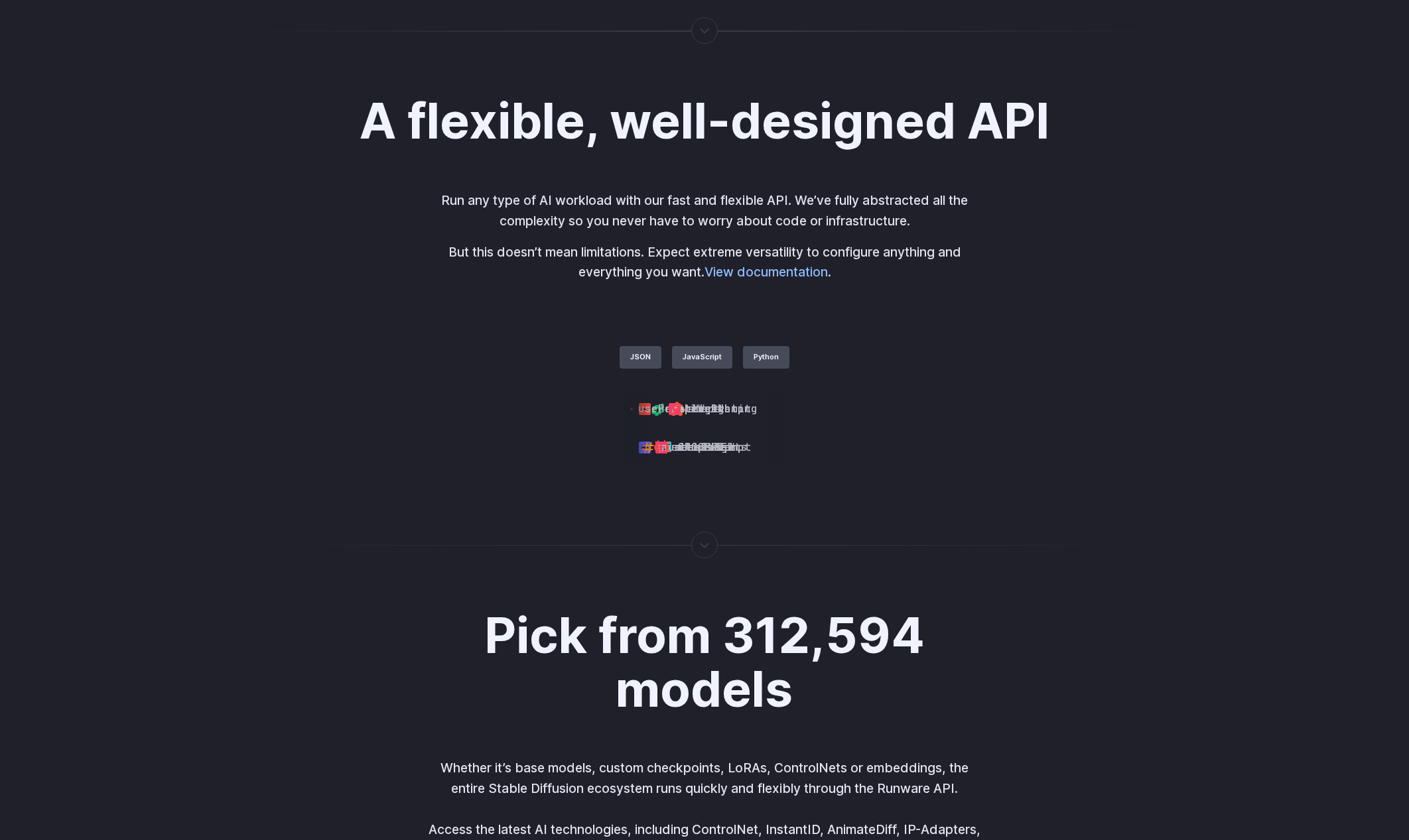
scroll to position [3131, 0]
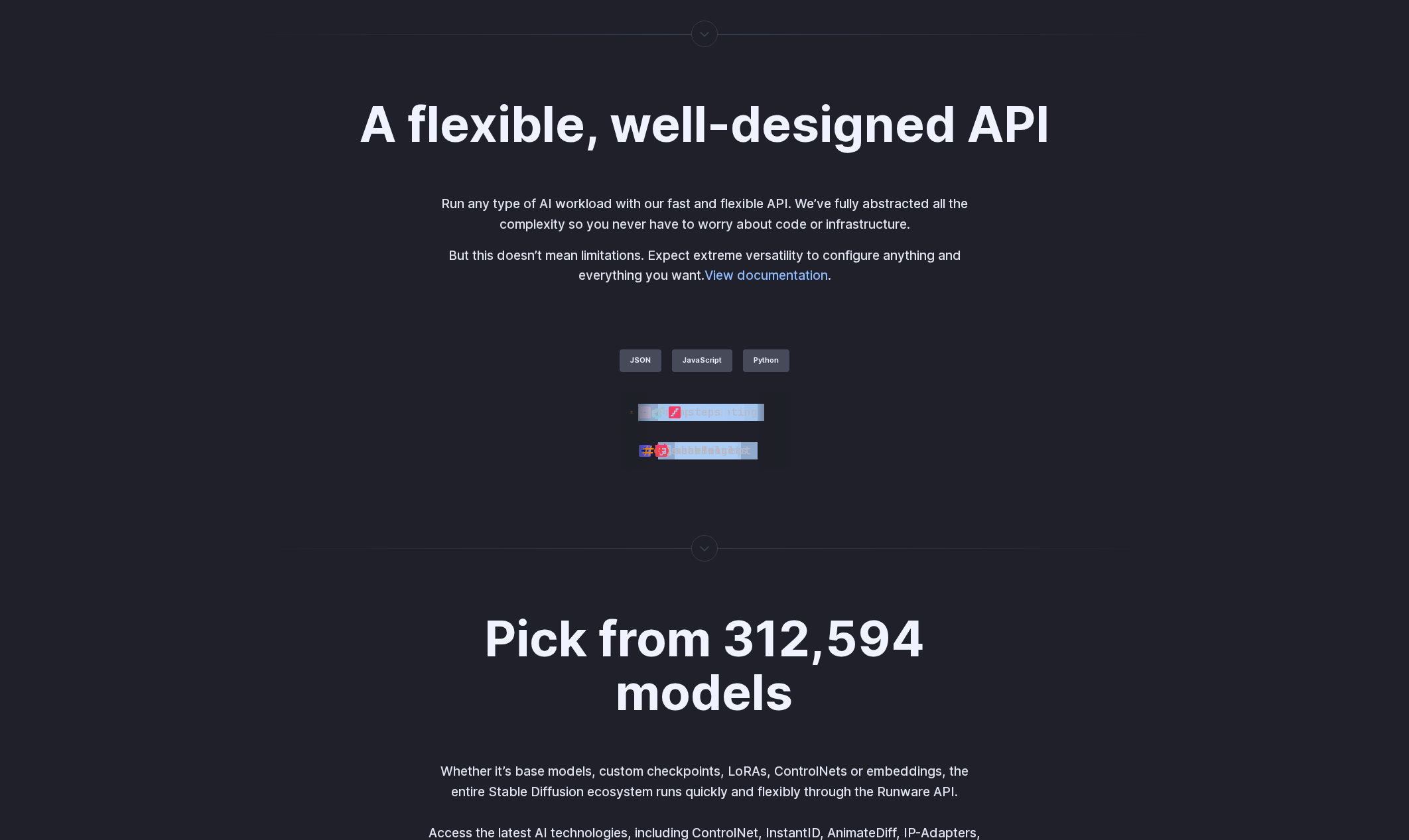
drag, startPoint x: 767, startPoint y: 653, endPoint x: 863, endPoint y: 664, distance: 96.6
click at [789, 470] on div "height [PERSON_NAME] negativePrompt controlNet usePromptWeighting steps CFGScal…" at bounding box center [704, 432] width 170 height 77
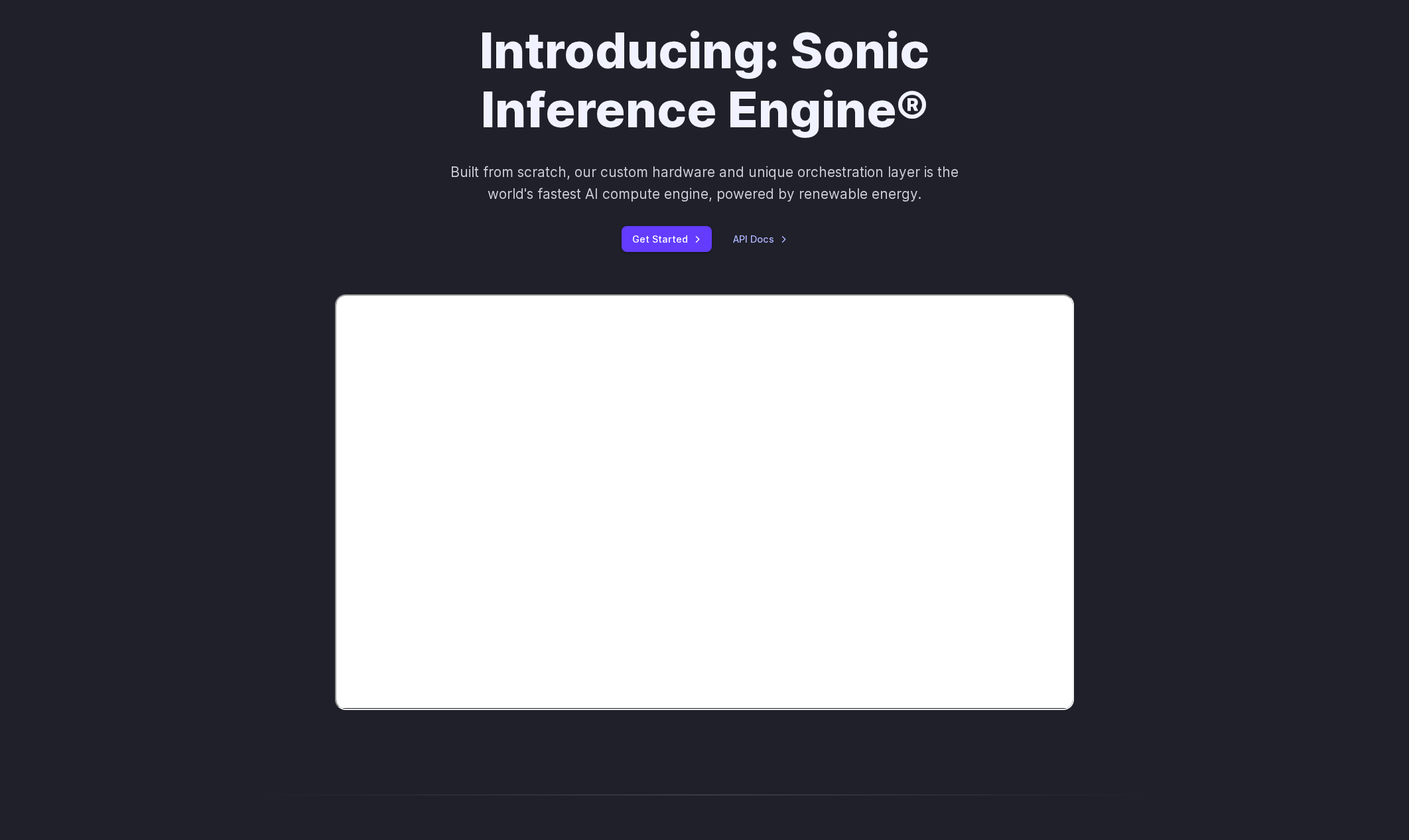
scroll to position [0, 0]
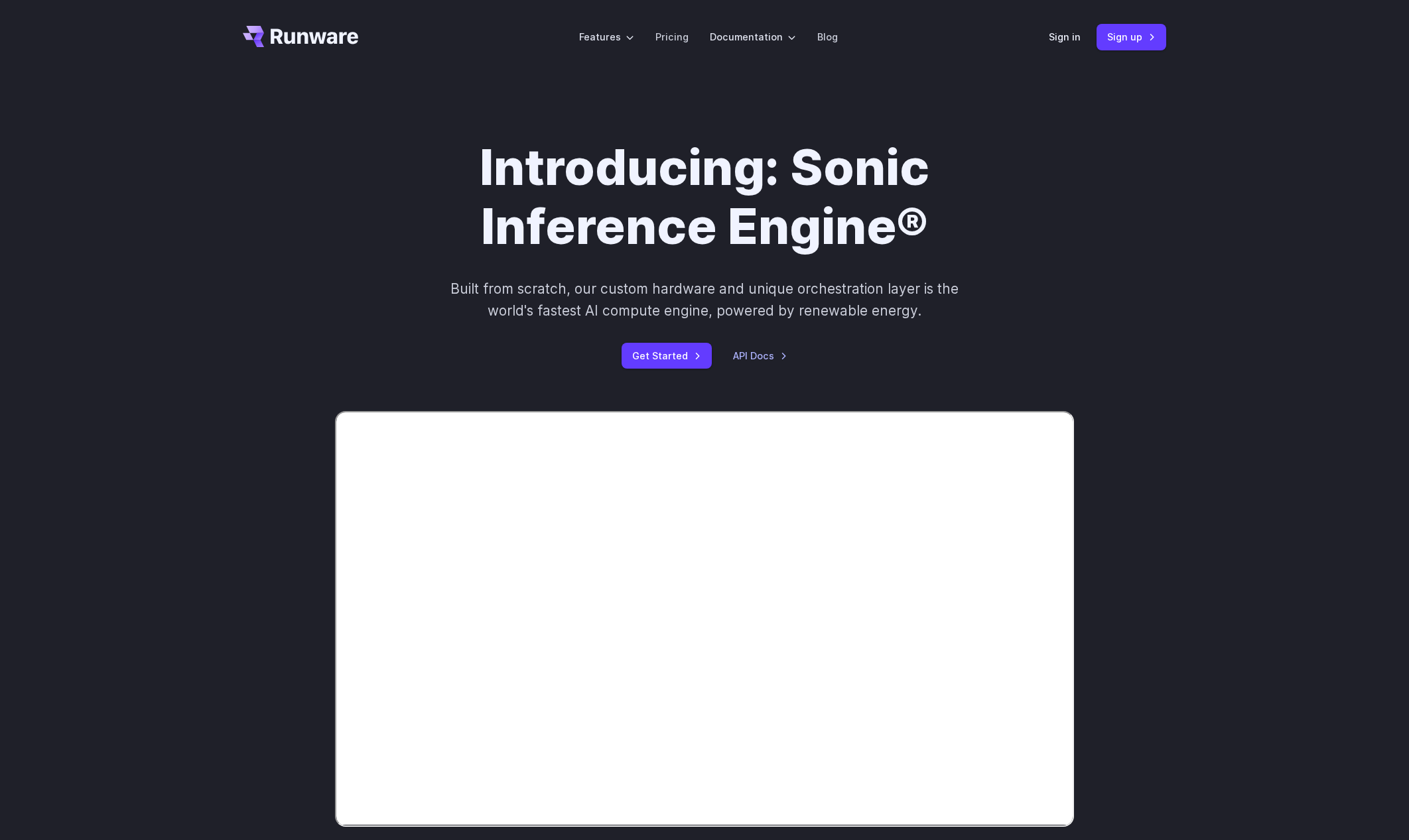
click at [284, 24] on header "Features Tasks Image generation Video generation Sonic Inference Engine™ Models…" at bounding box center [704, 37] width 955 height 74
click at [272, 38] on icon "Go to /" at bounding box center [314, 35] width 87 height 15
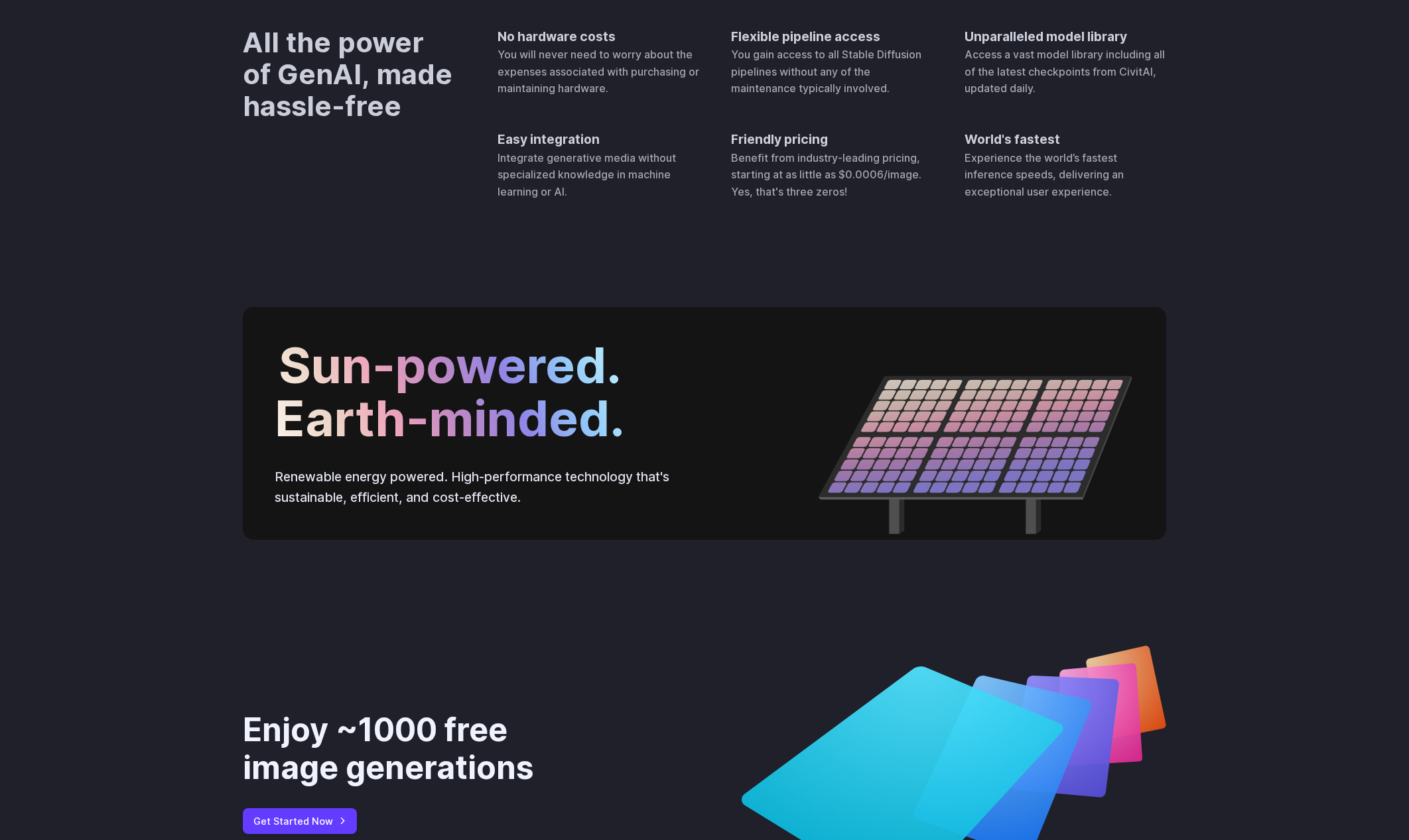
scroll to position [4275, 0]
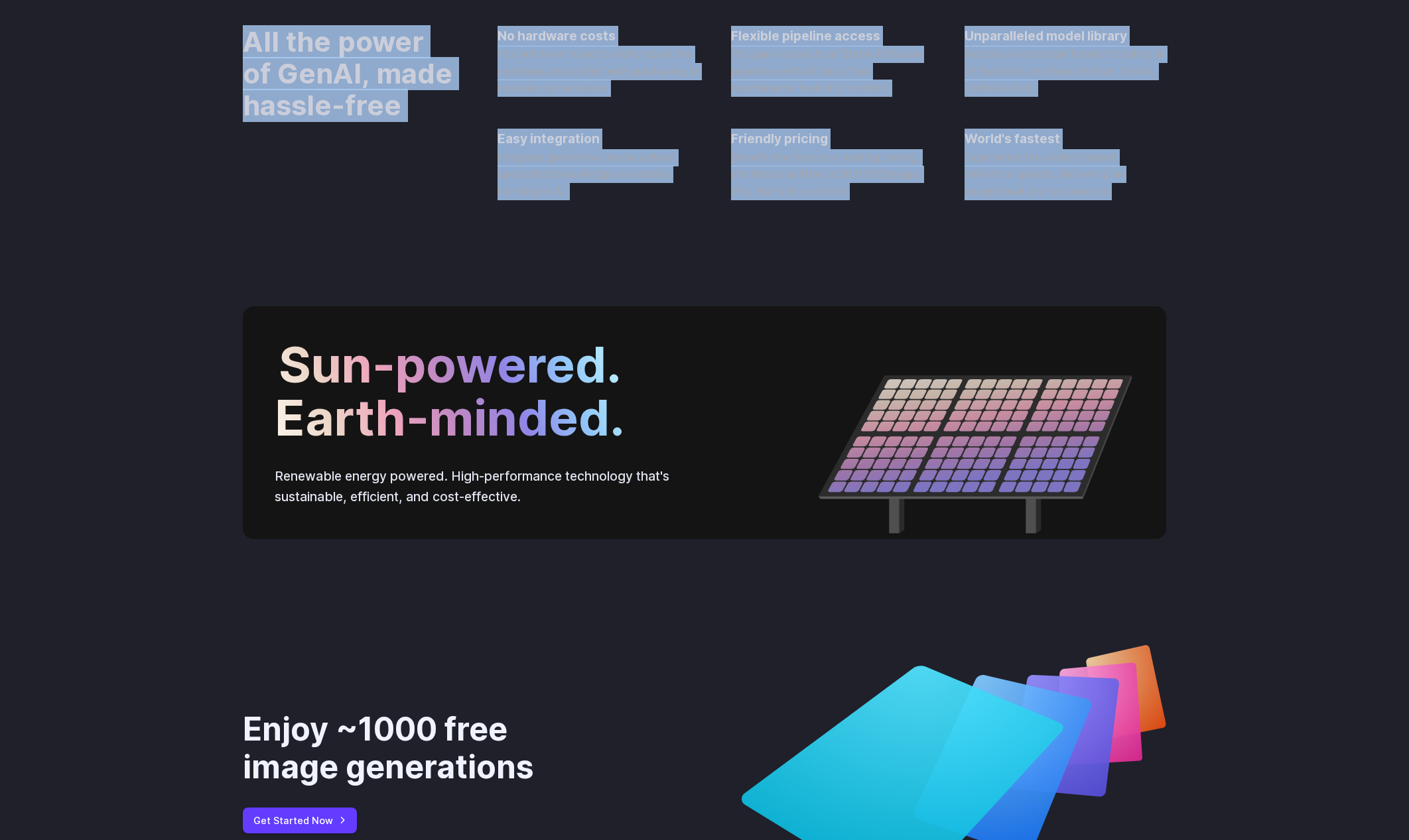
drag, startPoint x: 1149, startPoint y: 470, endPoint x: 254, endPoint y: 254, distance: 920.7
click at [254, 255] on div "All the power of GenAI, made hassle-free No hardware costs You will never need …" at bounding box center [704, 113] width 1409 height 301
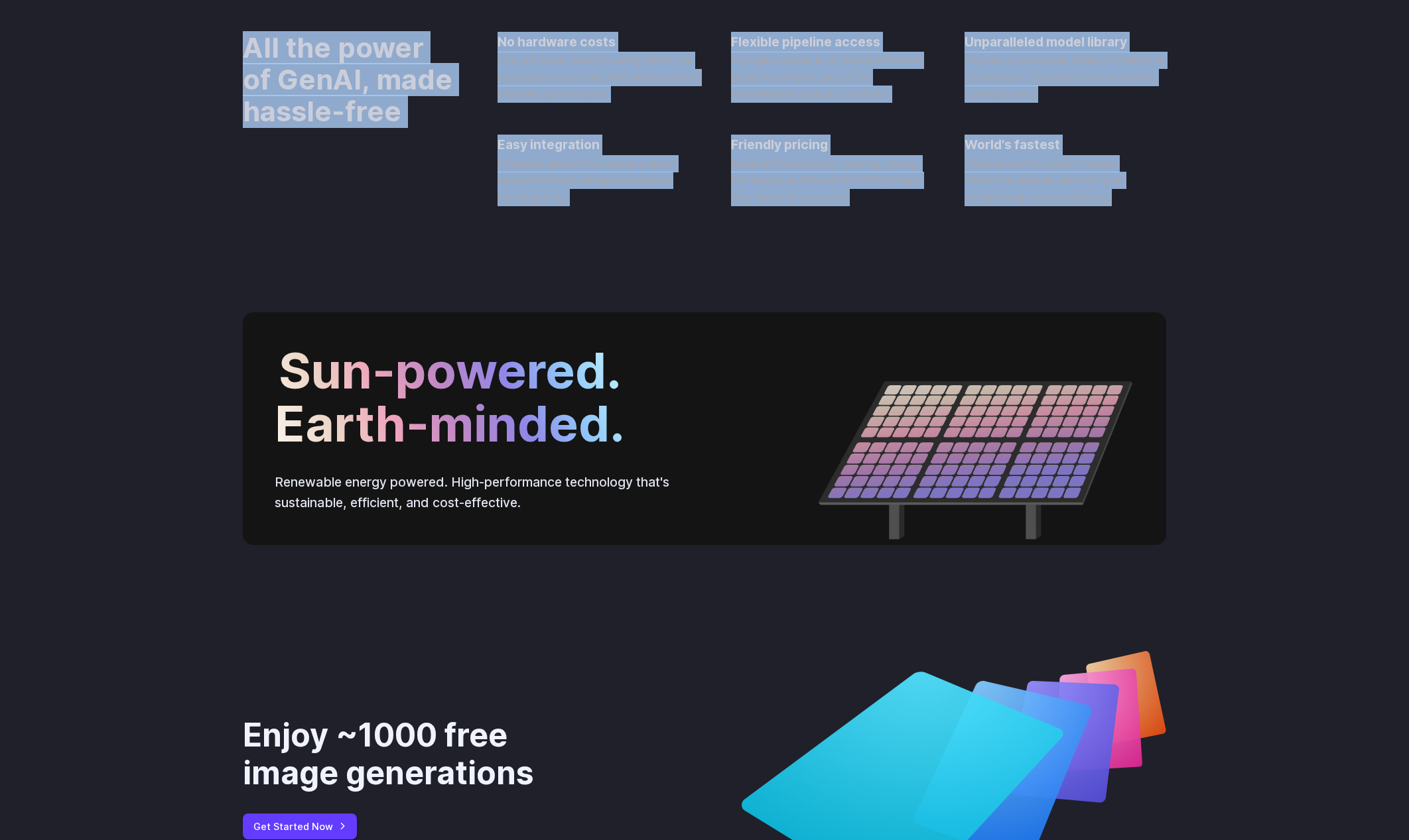
scroll to position [4256, 0]
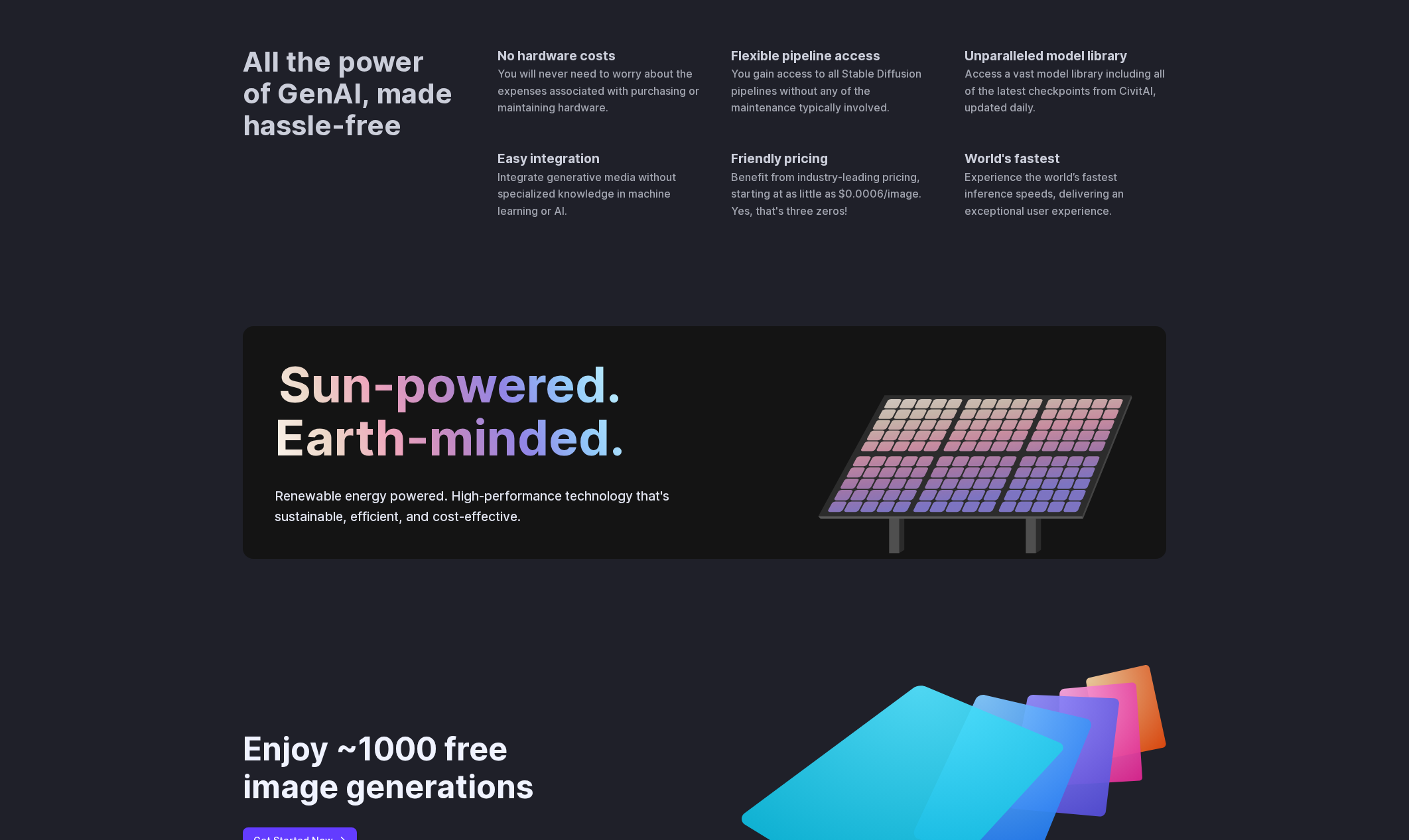
drag, startPoint x: 647, startPoint y: 536, endPoint x: 707, endPoint y: 523, distance: 61.4
click at [669, 531] on div "Sun-powered. Earth-minded. Renewable energy powered. High-performance technolog…" at bounding box center [704, 442] width 1409 height 317
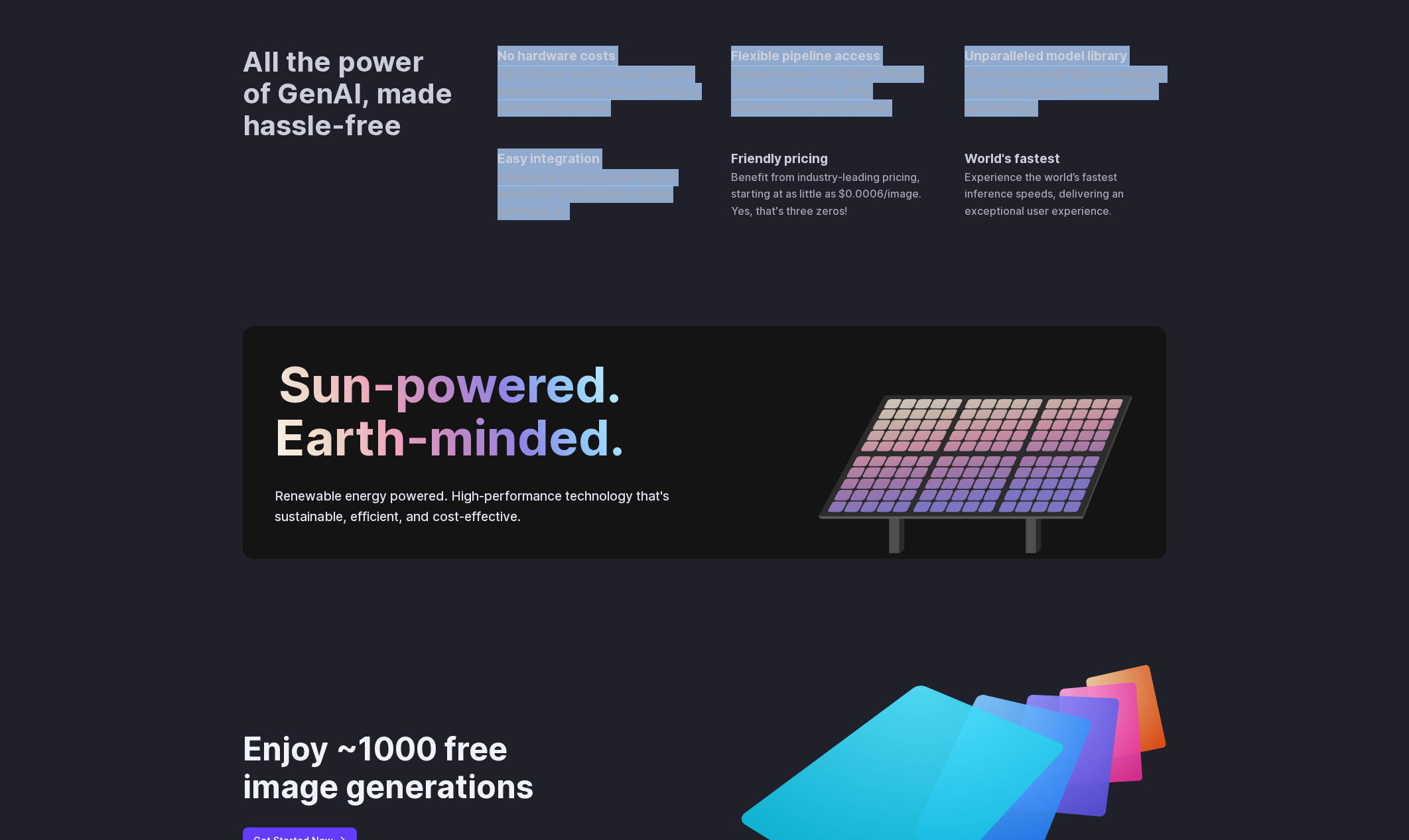
drag, startPoint x: 514, startPoint y: 301, endPoint x: 948, endPoint y: 411, distance: 447.7
click at [907, 220] on div "No hardware costs You will never need to worry about the expenses associated wi…" at bounding box center [831, 132] width 669 height 174
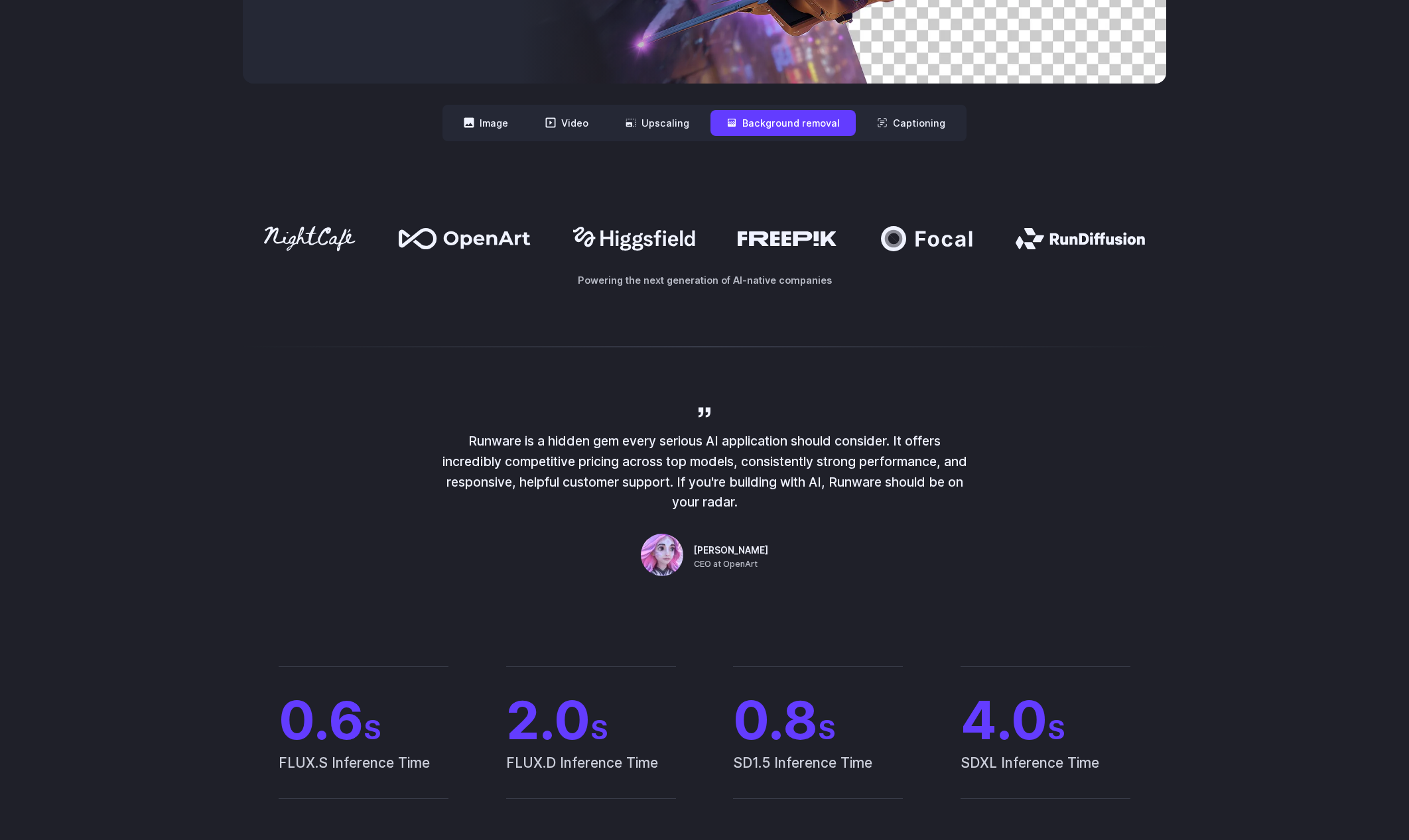
scroll to position [1055, 0]
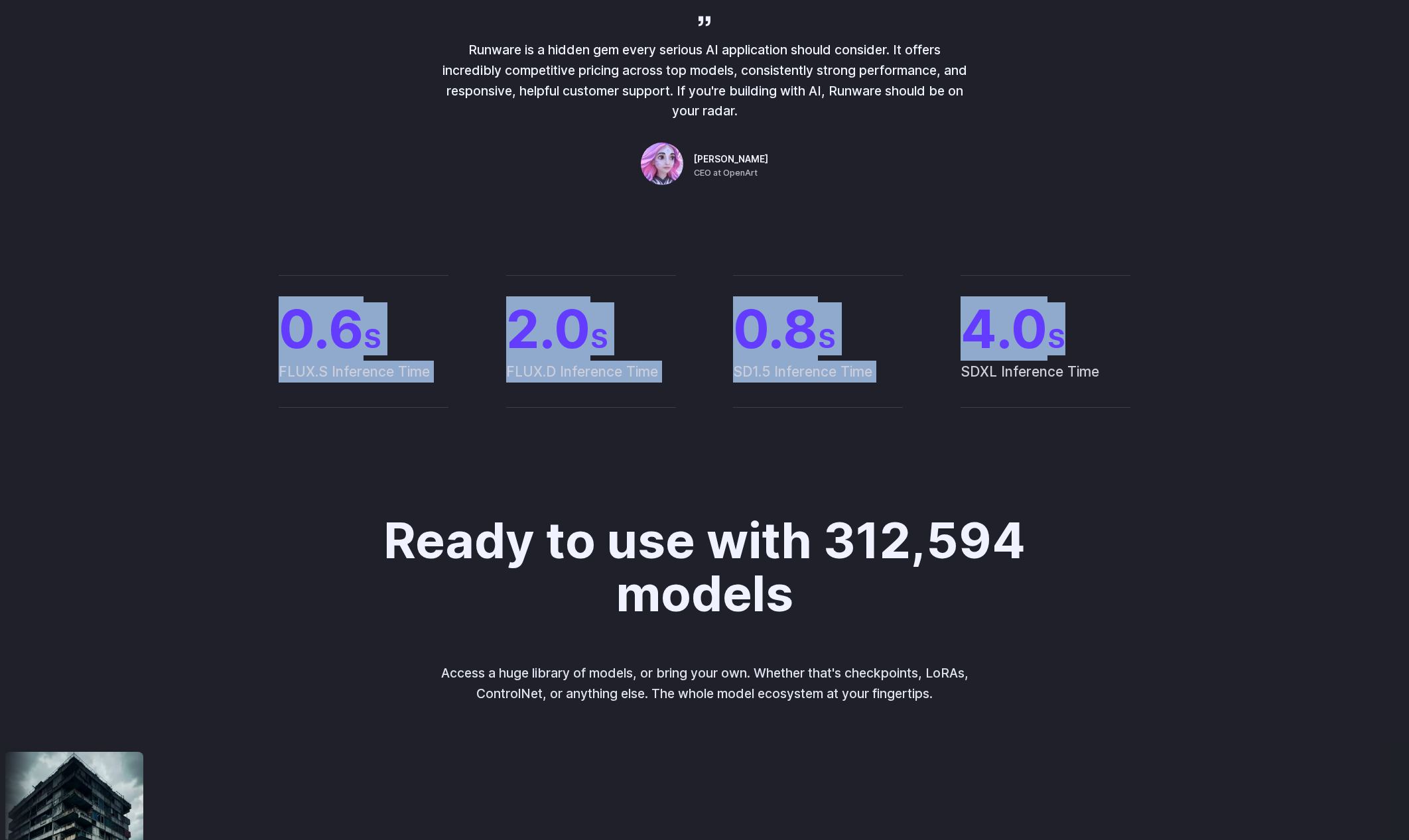
drag, startPoint x: 366, startPoint y: 316, endPoint x: 1223, endPoint y: 349, distance: 857.6
click at [1218, 348] on div "0.6 S FLUX.S Inference Time 2.0 S FLUX.D Inference Time 0.8 S SD1.5 Inference T…" at bounding box center [704, 341] width 1409 height 218
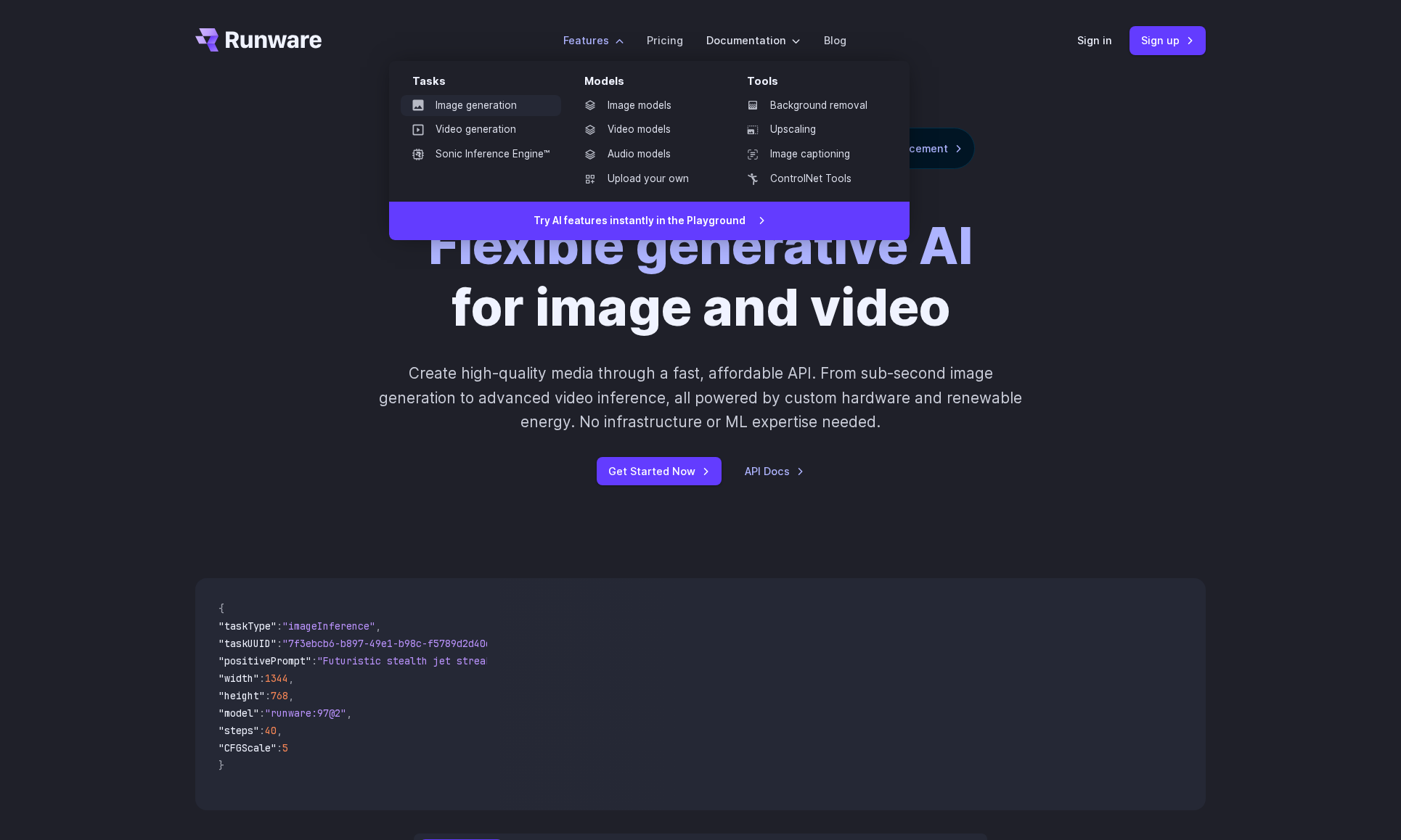
click at [485, 98] on link "Image generation" at bounding box center [480, 106] width 161 height 22
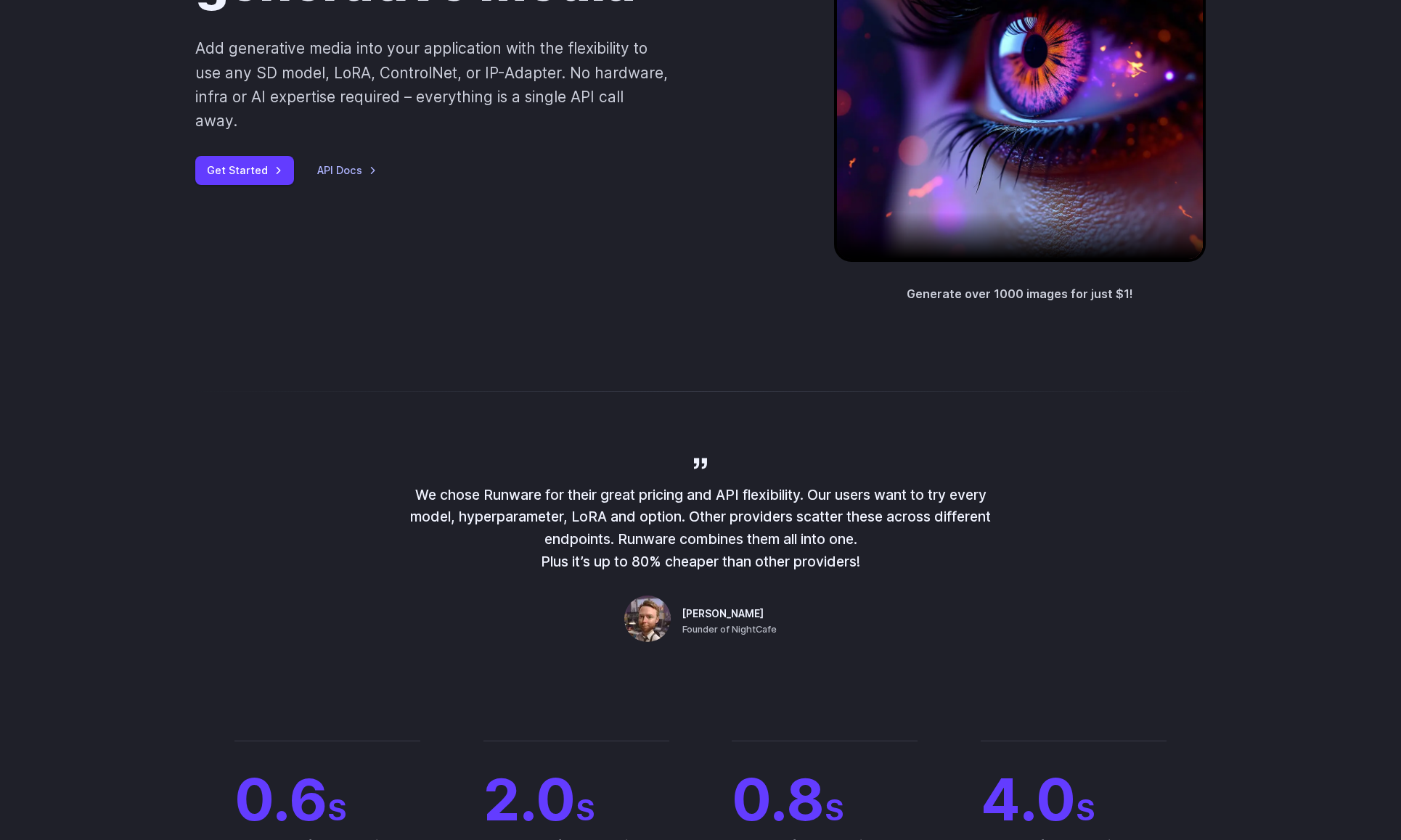
scroll to position [248, 0]
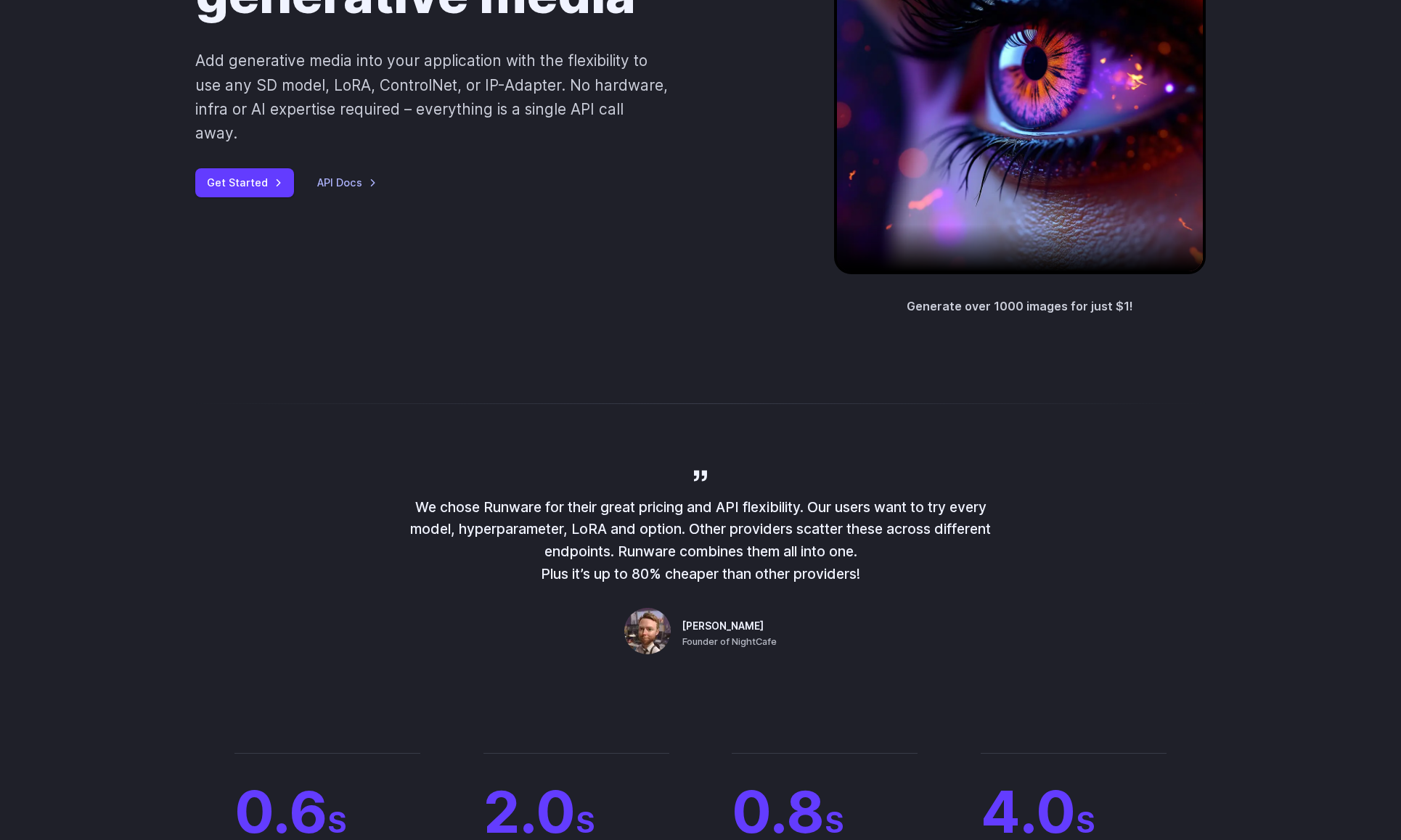
drag, startPoint x: 873, startPoint y: 576, endPoint x: 408, endPoint y: 501, distance: 471.0
click at [407, 501] on div "We chose Runware for their great pricing and API flexibility. Our users want to…" at bounding box center [700, 564] width 1045 height 193
